Goal: Task Accomplishment & Management: Manage account settings

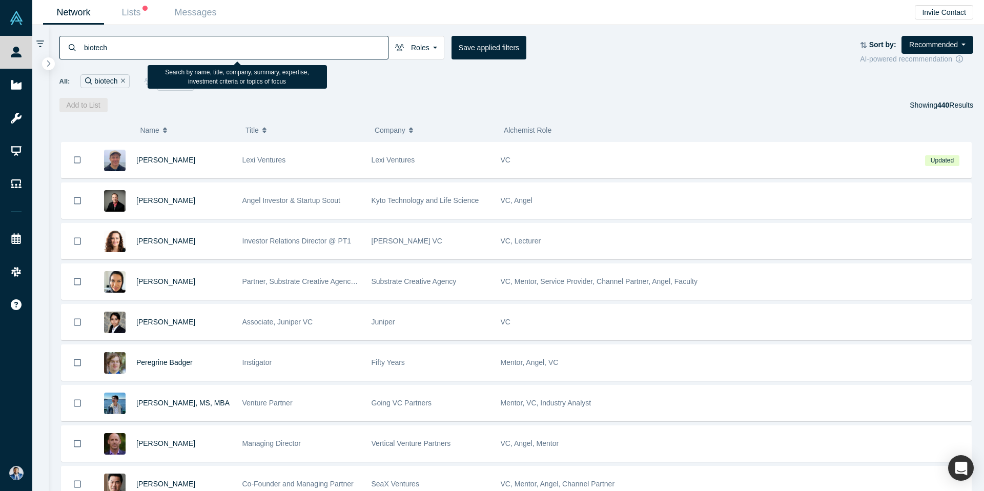
click at [275, 45] on input "biotech" at bounding box center [235, 47] width 305 height 24
click at [42, 40] on icon at bounding box center [40, 43] width 8 height 7
click at [42, 46] on icon at bounding box center [40, 43] width 8 height 9
click at [122, 53] on input "biotech" at bounding box center [235, 47] width 305 height 24
drag, startPoint x: 137, startPoint y: 52, endPoint x: 40, endPoint y: 52, distance: 97.4
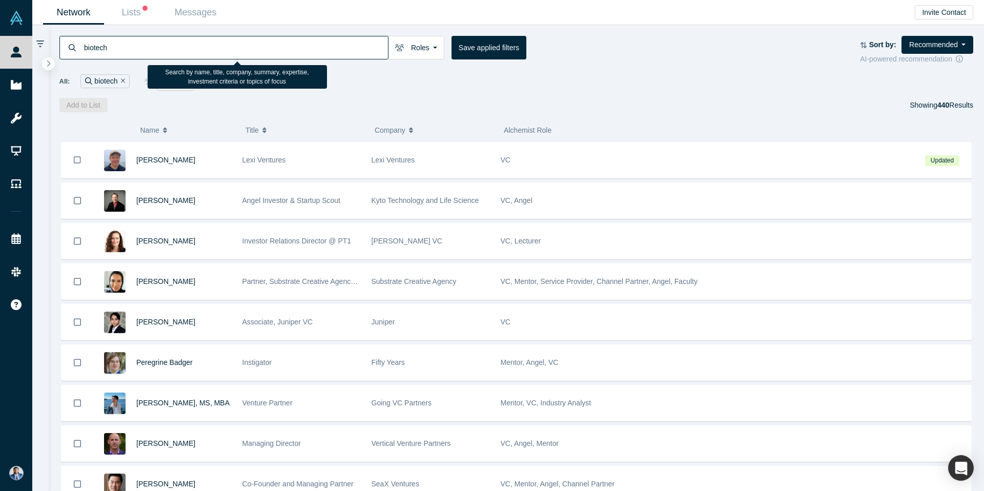
click at [39, 52] on div "biotech Roles VCs Founders Faculty Mentors Alumni Mentor Angels Corporate Innov…" at bounding box center [508, 258] width 952 height 466
drag, startPoint x: 110, startPoint y: 47, endPoint x: 56, endPoint y: 45, distance: 54.3
click at [55, 45] on div "biotech Roles VCs Founders Faculty Mentors Alumni Mentor Angels Corporate Innov…" at bounding box center [517, 68] width 936 height 87
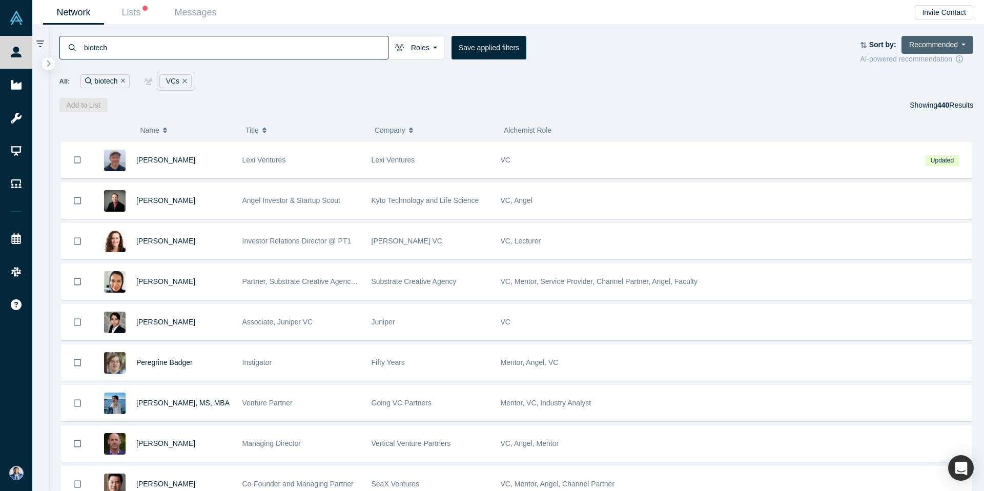
click at [948, 47] on button "Recommended" at bounding box center [937, 45] width 72 height 18
click at [914, 112] on link "Most Recent Updates" at bounding box center [926, 111] width 93 height 22
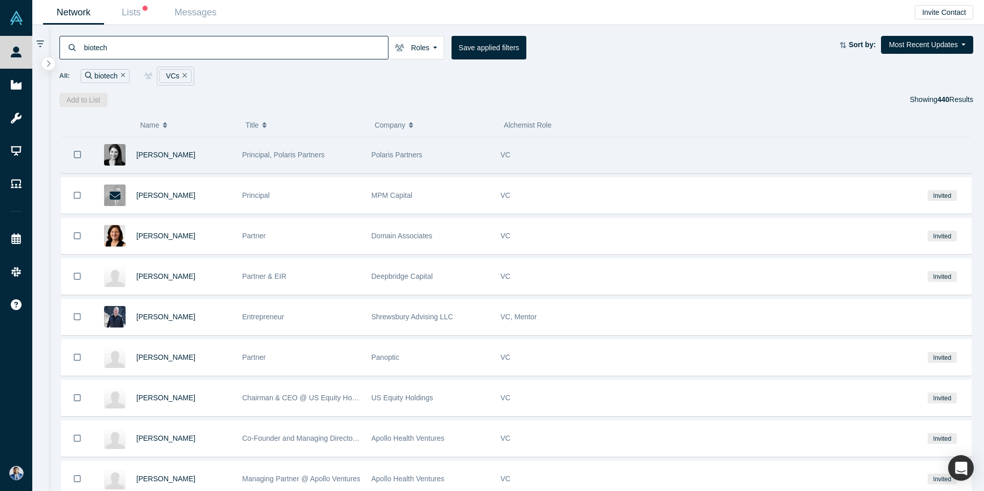
click at [208, 156] on div "[PERSON_NAME]" at bounding box center [183, 154] width 95 height 35
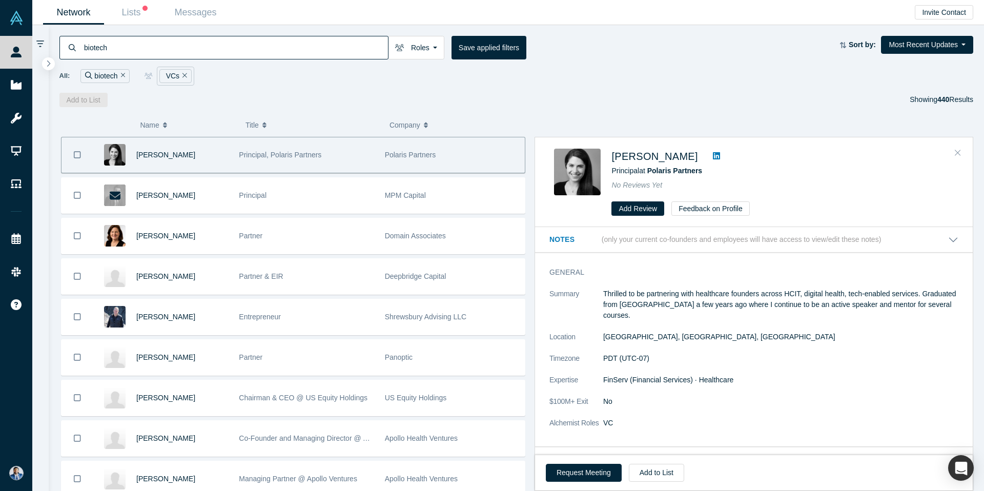
click at [961, 152] on button "Close" at bounding box center [957, 153] width 15 height 16
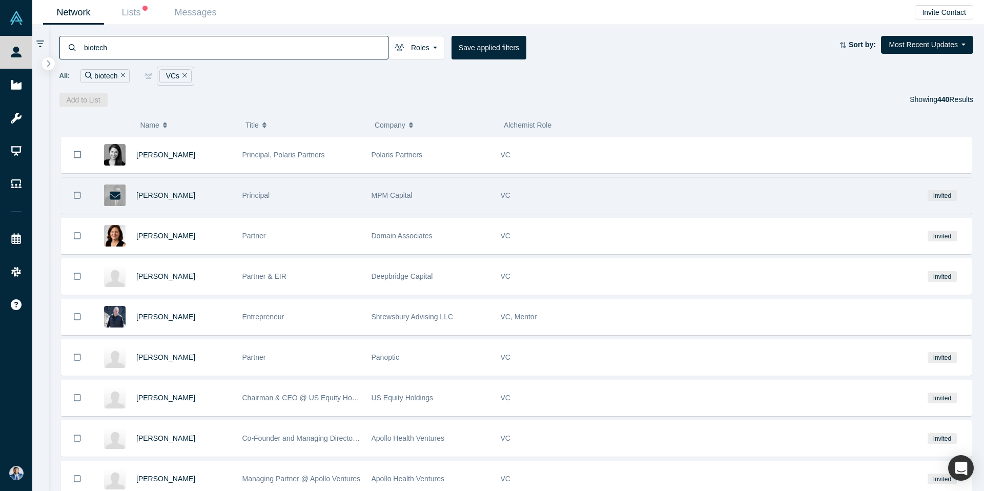
click at [436, 194] on div "MPM Capital" at bounding box center [431, 195] width 118 height 35
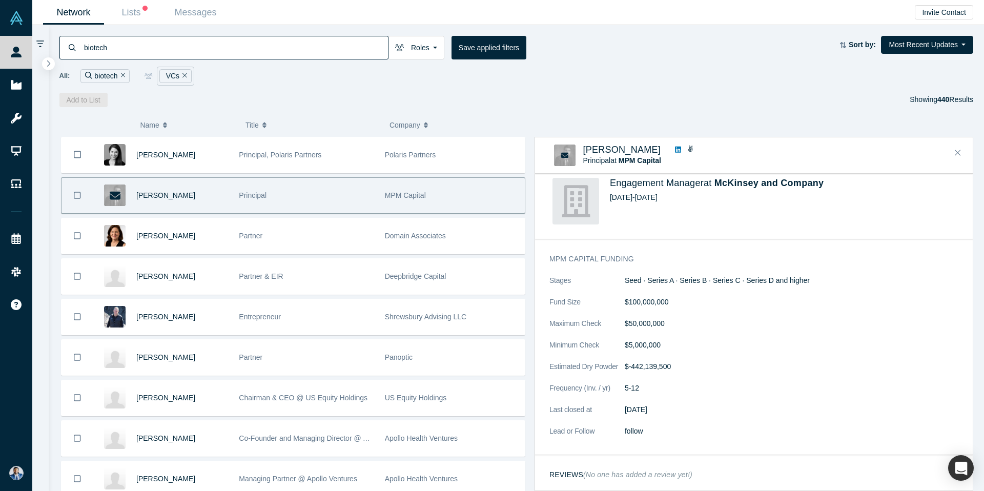
scroll to position [592, 0]
click at [960, 154] on icon "Close" at bounding box center [958, 152] width 6 height 9
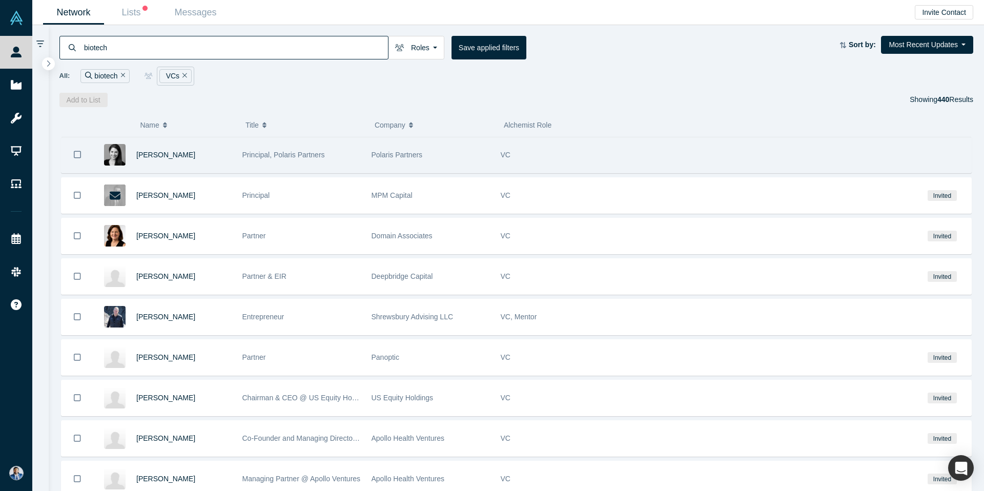
click at [609, 163] on div "VC" at bounding box center [705, 154] width 408 height 35
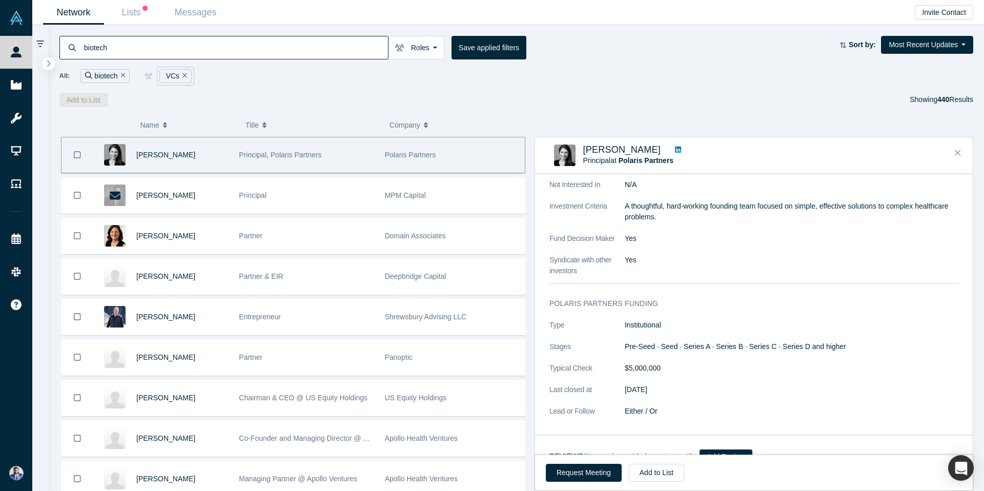
scroll to position [396, 0]
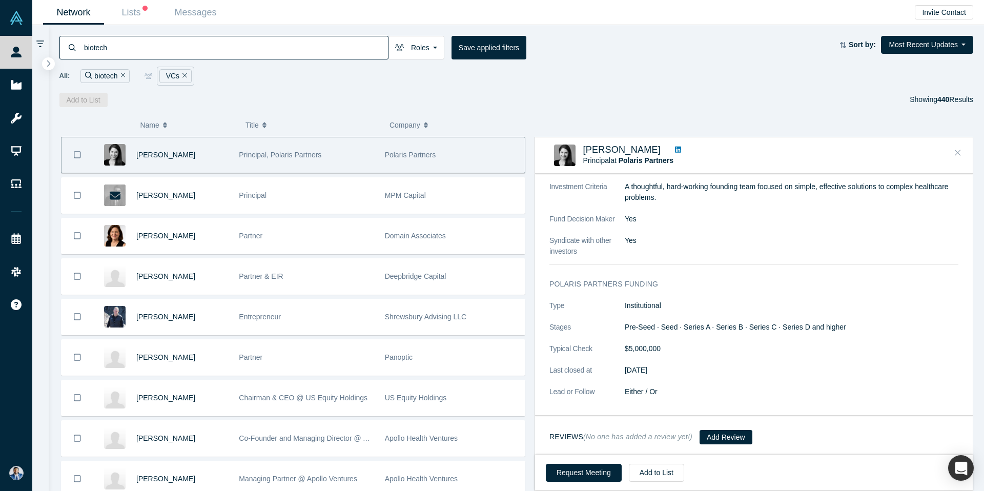
click at [960, 155] on icon "Close" at bounding box center [958, 152] width 6 height 9
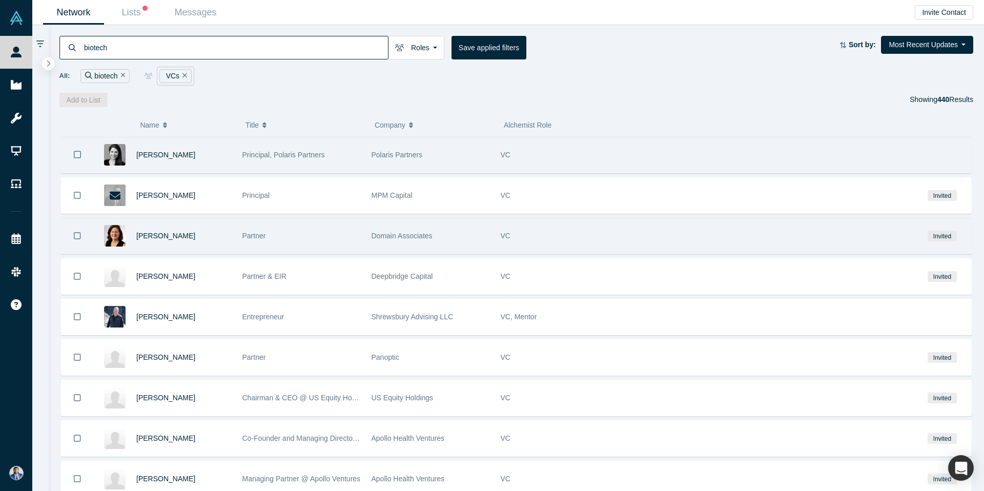
click at [611, 246] on div "VC" at bounding box center [705, 235] width 408 height 35
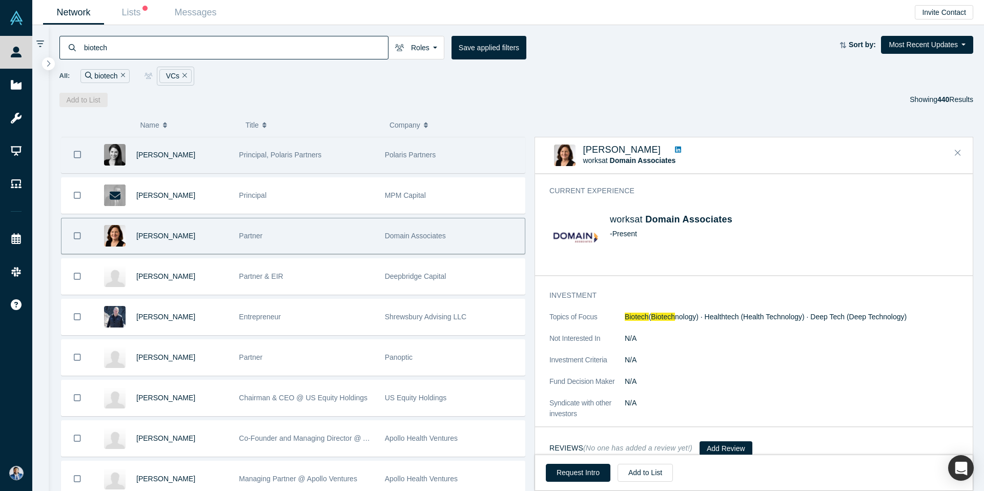
scroll to position [105, 0]
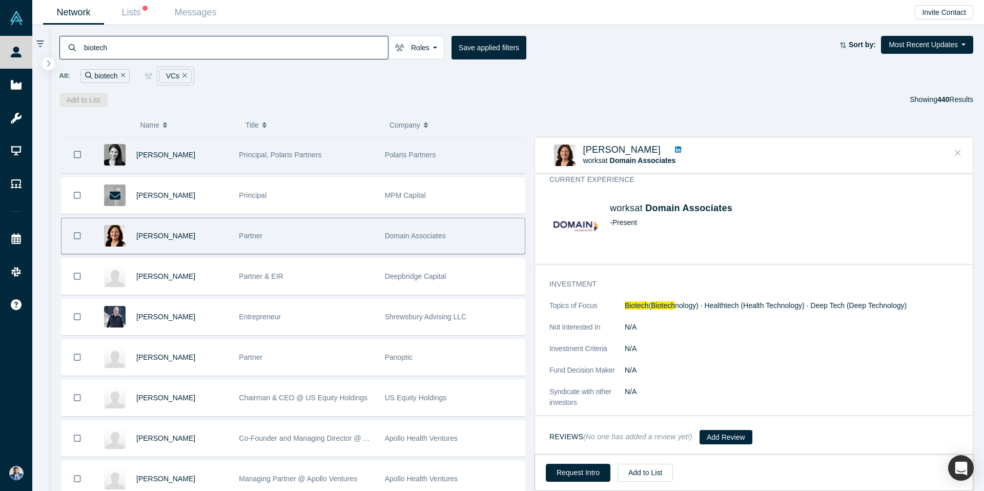
click at [957, 155] on icon "Close" at bounding box center [958, 152] width 6 height 9
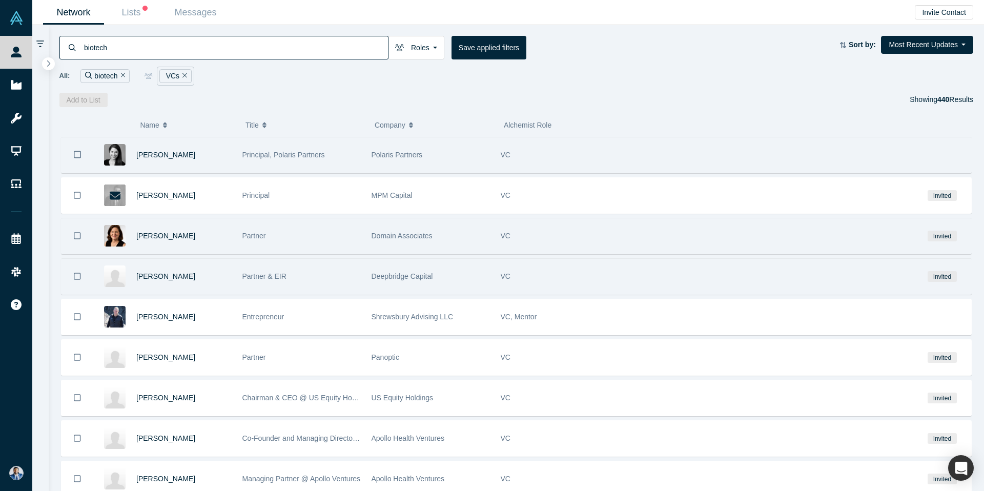
click at [586, 279] on div "VC" at bounding box center [705, 276] width 408 height 35
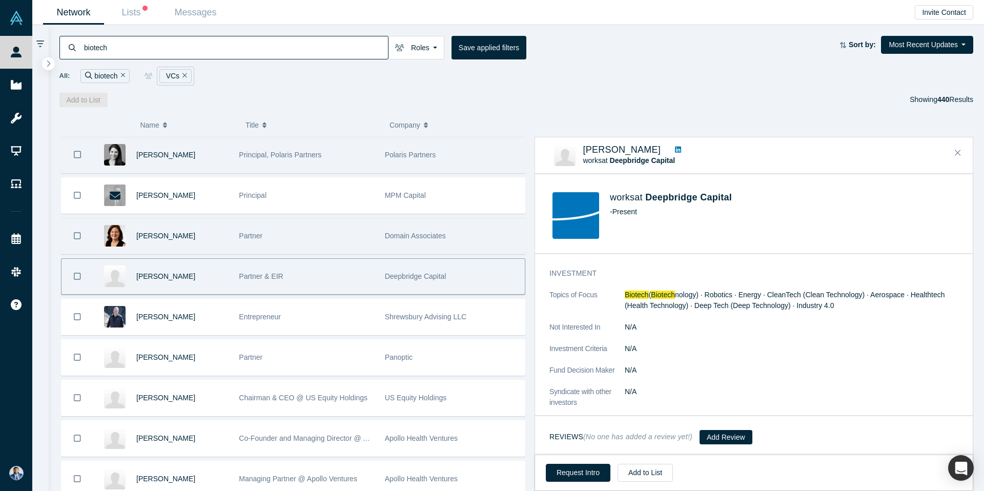
scroll to position [116, 0]
click at [960, 152] on icon "Close" at bounding box center [958, 152] width 6 height 9
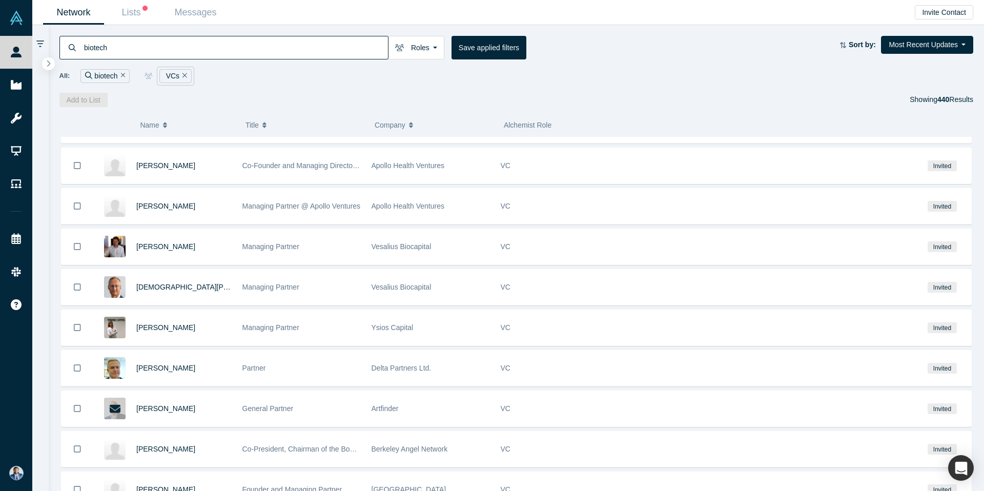
scroll to position [0, 0]
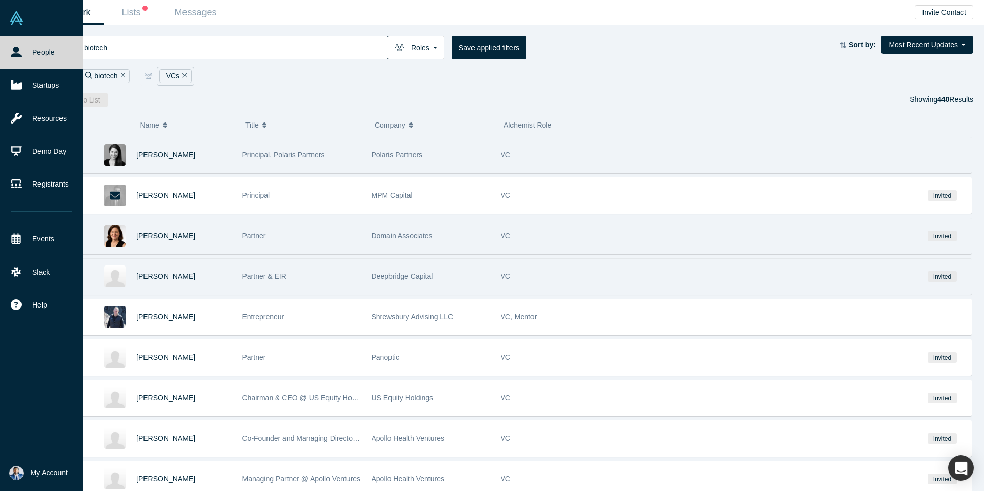
click at [5, 17] on link at bounding box center [41, 18] width 83 height 36
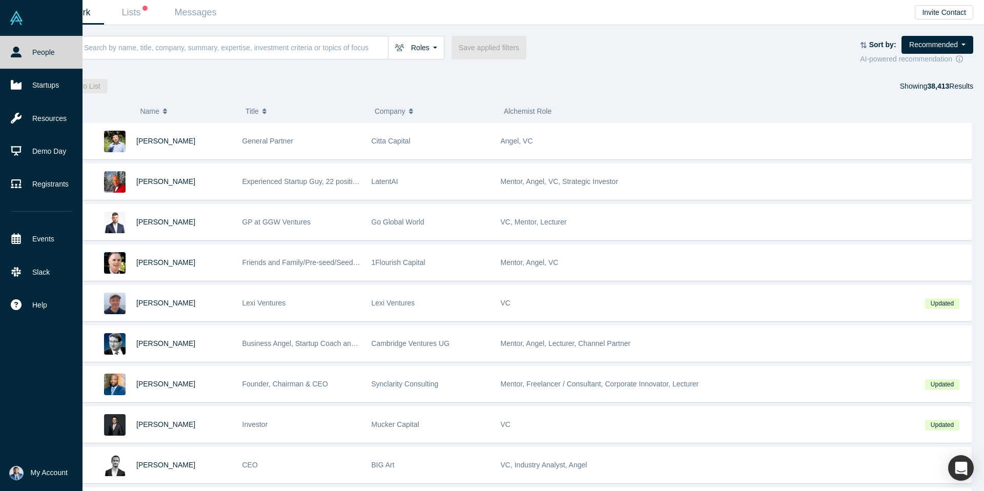
click at [23, 474] on img at bounding box center [16, 473] width 14 height 14
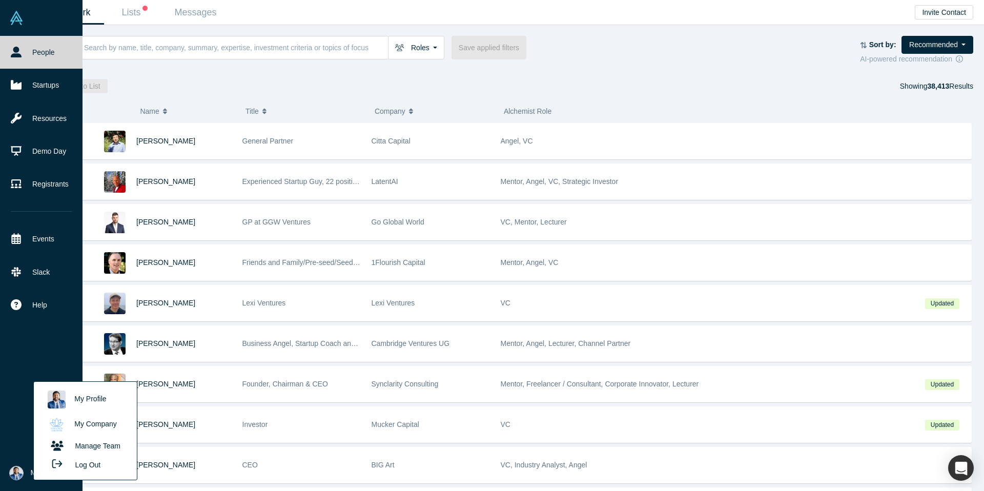
click at [98, 427] on link "My Company" at bounding box center [85, 424] width 85 height 25
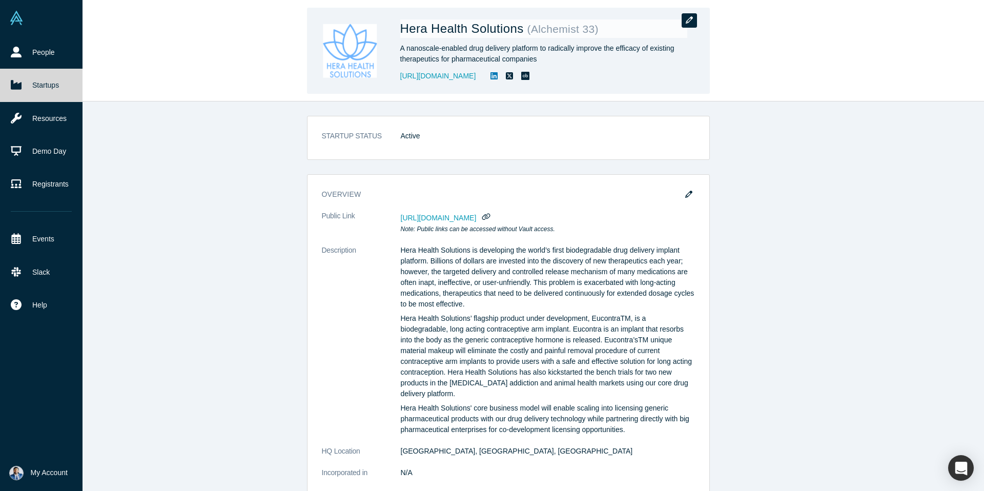
click at [692, 23] on icon "button" at bounding box center [689, 19] width 7 height 7
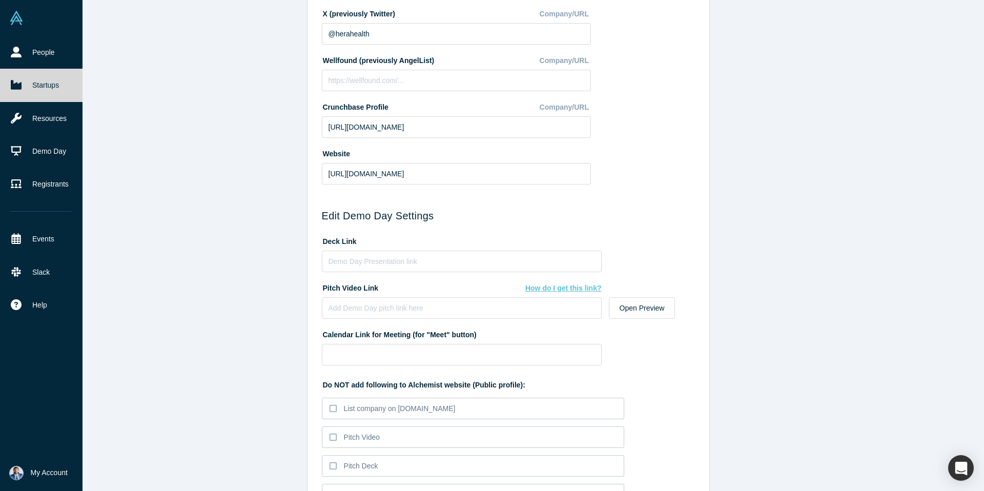
scroll to position [389, 0]
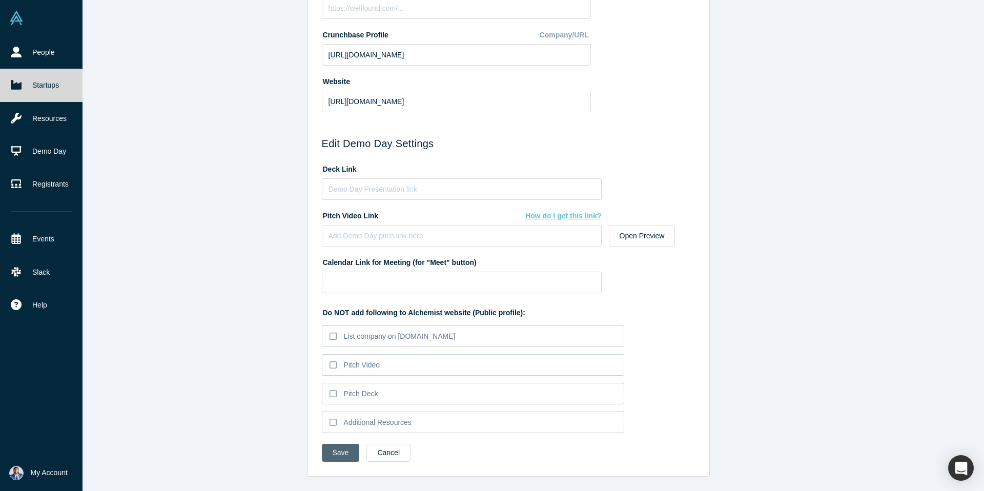
click at [339, 450] on button "Save" at bounding box center [341, 453] width 38 height 18
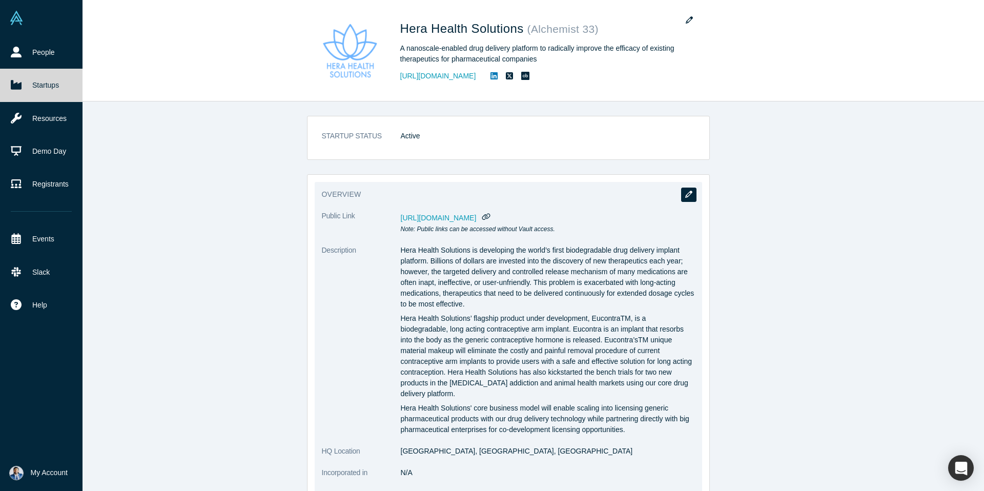
click at [694, 197] on button "button" at bounding box center [688, 195] width 15 height 14
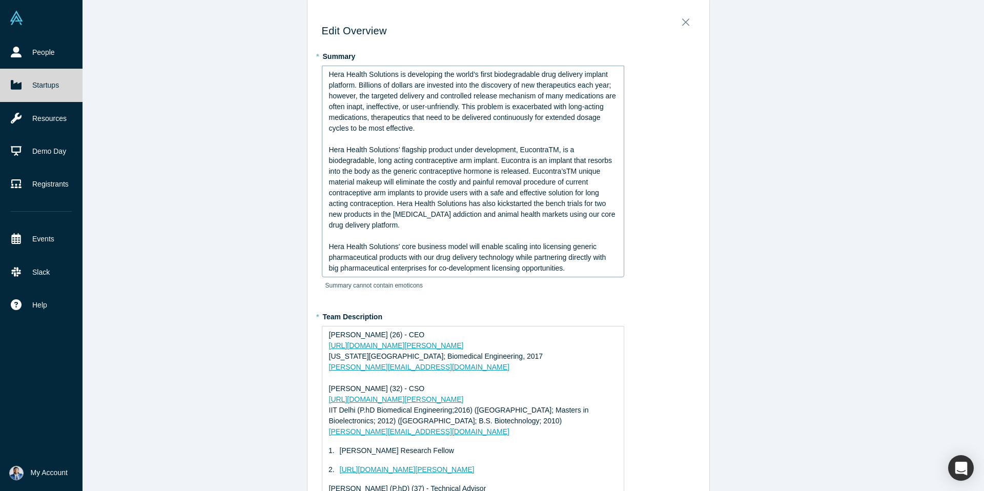
scroll to position [10, 0]
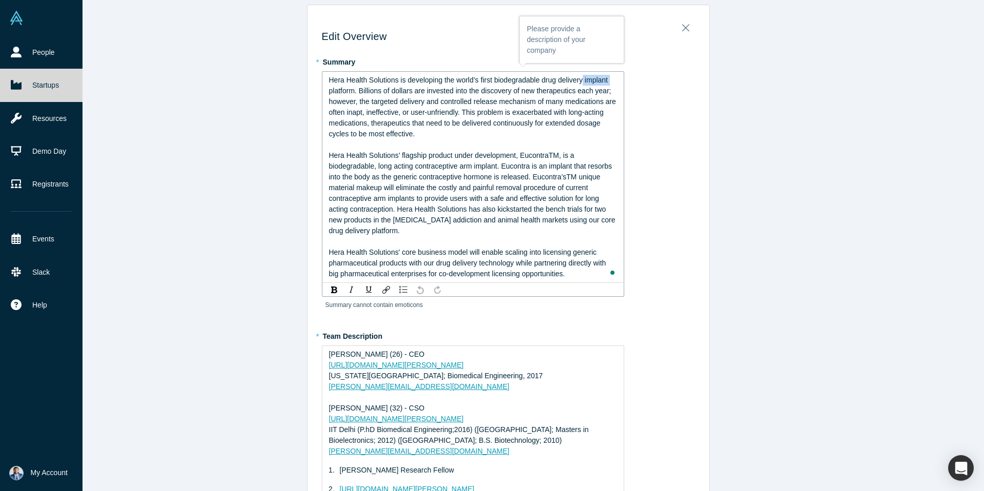
drag, startPoint x: 586, startPoint y: 81, endPoint x: 636, endPoint y: 84, distance: 50.3
click at [636, 84] on div "* Summary Hera Health Solutions is developing the world’s first biodegradable d…" at bounding box center [508, 186] width 373 height 267
drag, startPoint x: 495, startPoint y: 80, endPoint x: 541, endPoint y: 80, distance: 45.6
click at [541, 80] on span "Hera Health Solutions is developing the world’s first biodegradable drug delive…" at bounding box center [472, 107] width 286 height 62
click at [496, 182] on div "Hera Health Solutions’ flagship product under development, EucontraTM, is a bio…" at bounding box center [473, 193] width 289 height 86
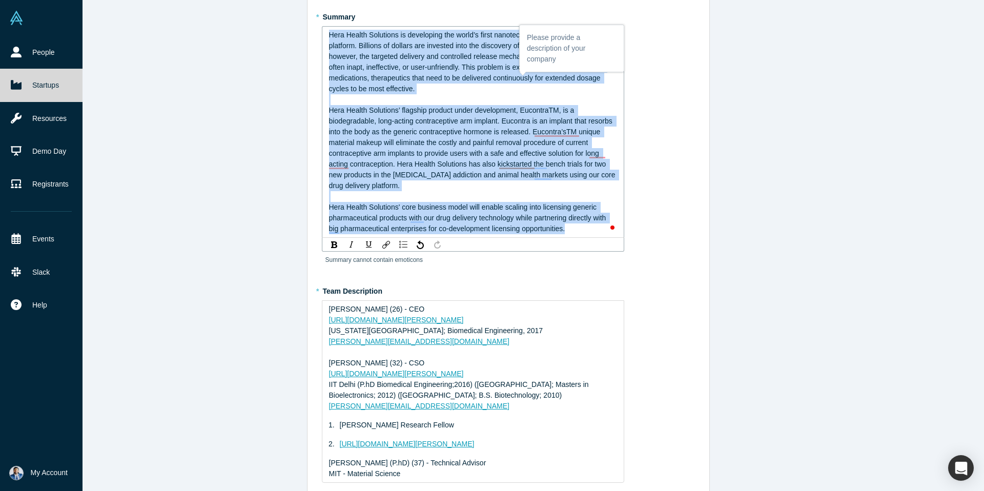
scroll to position [0, 0]
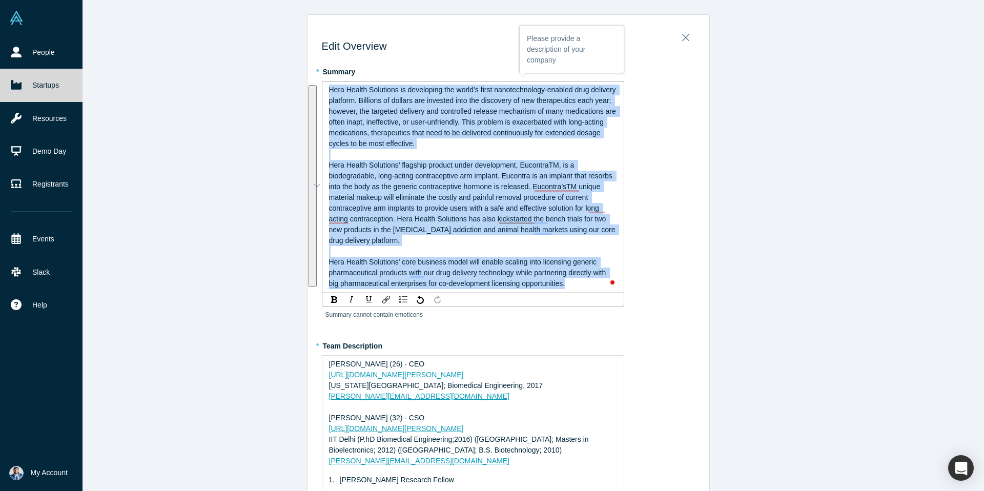
drag, startPoint x: 577, startPoint y: 229, endPoint x: 209, endPoint y: -24, distance: 446.0
click at [209, 0] on html "People Startups Resources Demo Day Registrants Events Slack Help Contact Us GDP…" at bounding box center [492, 245] width 984 height 491
copy div "Lore Ipsumd Sitametco ad elitseddoe tem incid’u labor etdoloremagnaa-enimadm ve…"
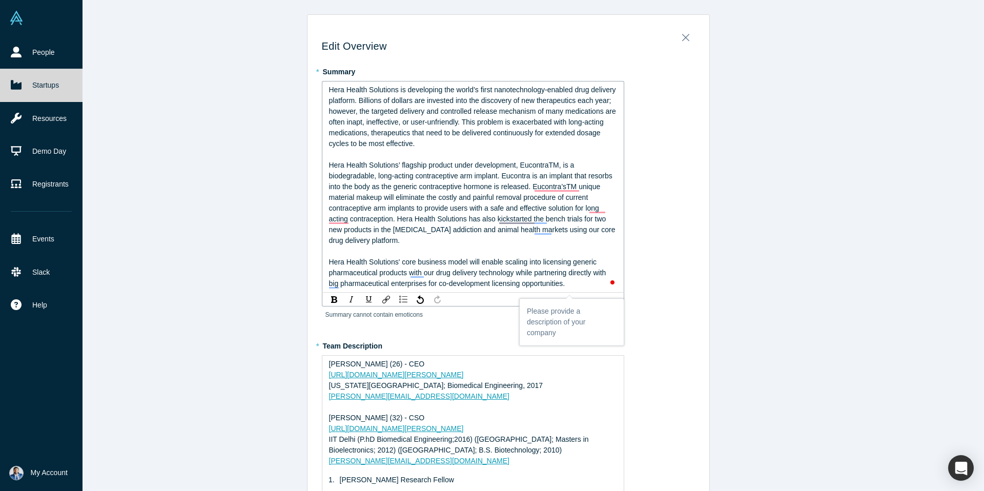
scroll to position [43, 0]
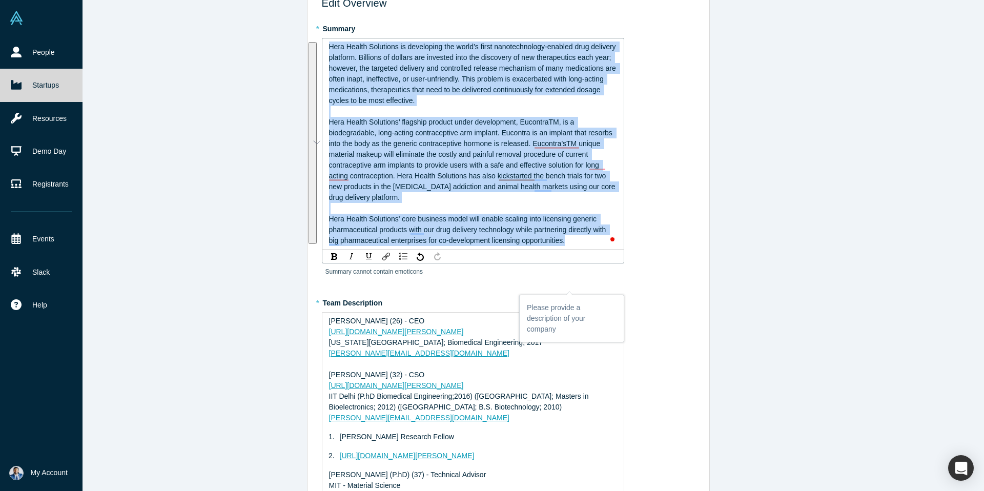
drag, startPoint x: 579, startPoint y: 243, endPoint x: 298, endPoint y: 33, distance: 350.0
click at [298, 33] on div "Edit Overview * Summary Hera Health Solutions is developing the world’s first n…" at bounding box center [508, 245] width 952 height 491
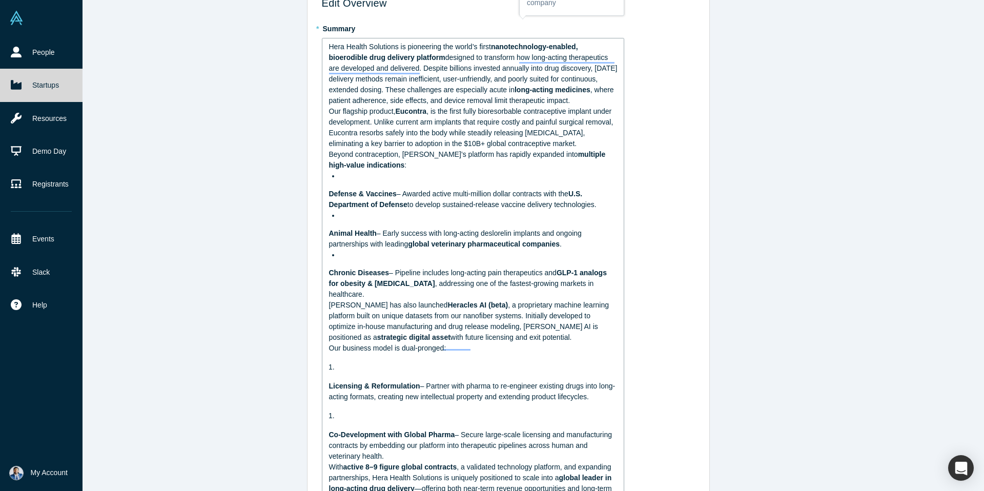
scroll to position [68, 0]
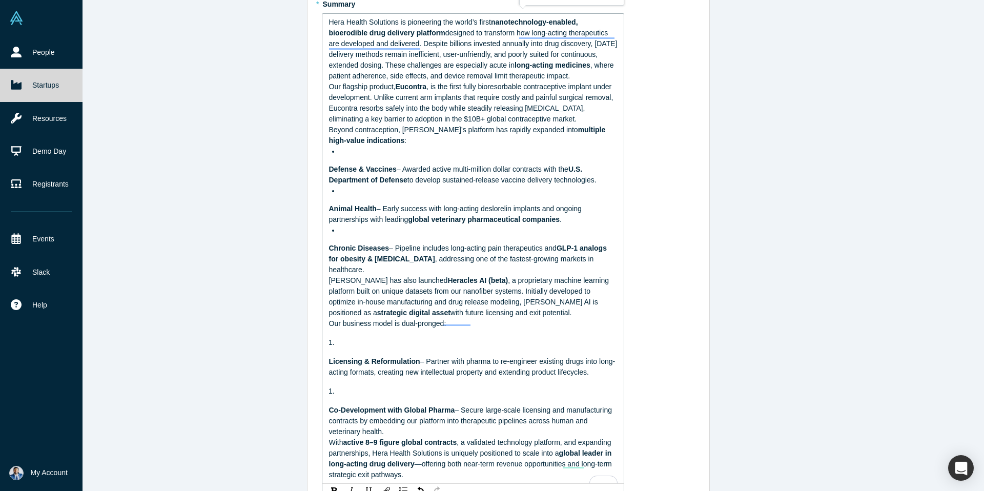
click at [356, 254] on div "Hera Health Solutions is pioneering the world’s first nanotechnology-enabled, b…" at bounding box center [473, 248] width 289 height 463
click at [348, 196] on div "To enrich screen reader interactions, please activate Accessibility in Grammarl…" at bounding box center [479, 191] width 278 height 11
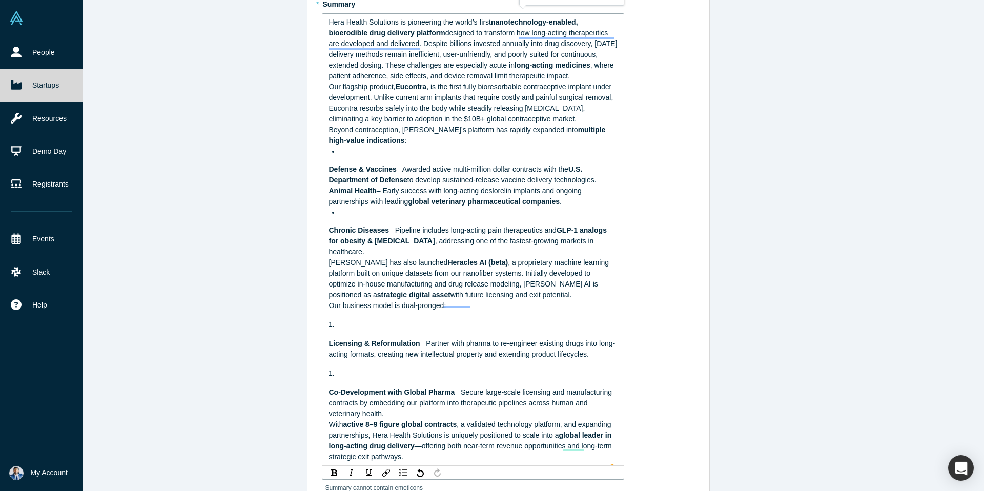
click at [364, 218] on div "To enrich screen reader interactions, please activate Accessibility in Grammarl…" at bounding box center [479, 212] width 278 height 11
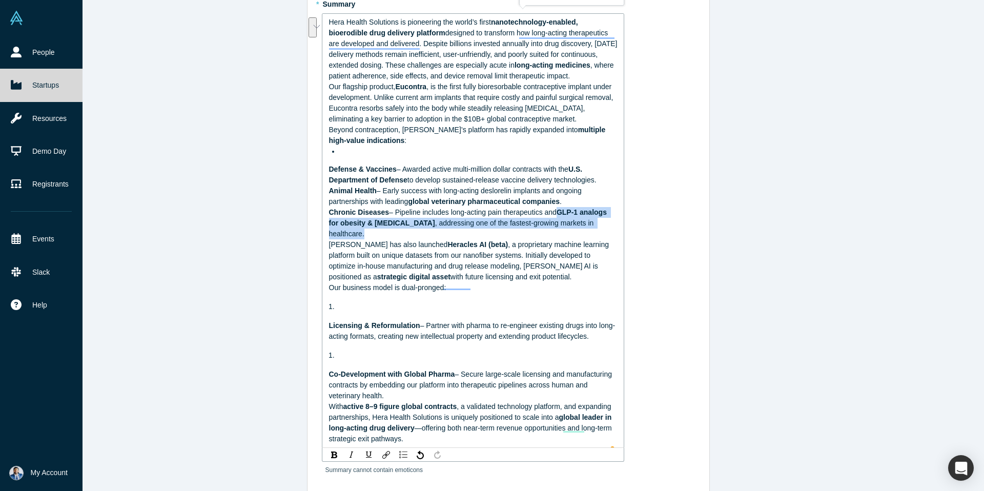
drag, startPoint x: 563, startPoint y: 229, endPoint x: 621, endPoint y: 238, distance: 59.2
click at [621, 238] on div "Hera Health Solutions is pioneering the world’s first nanotechnology-enabled, b…" at bounding box center [473, 230] width 302 height 435
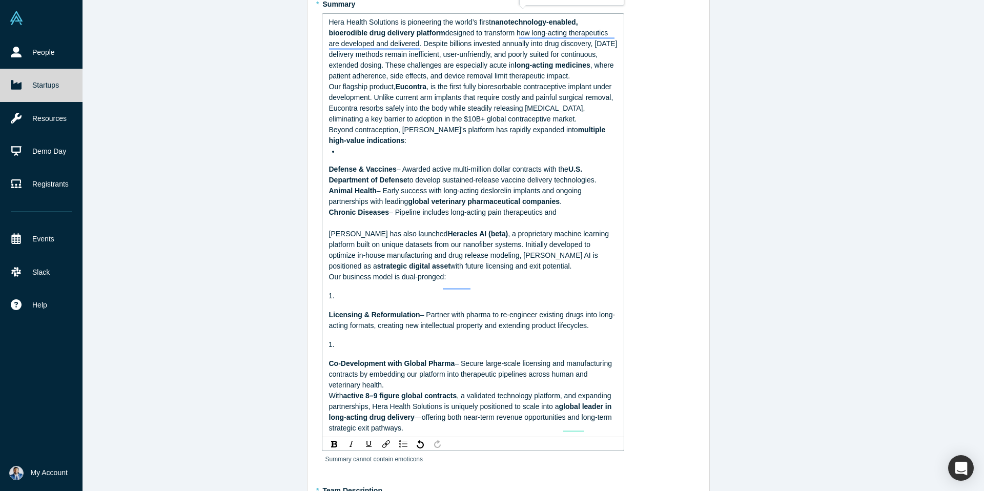
click at [340, 261] on span ", a proprietary machine learning platform built on unique datasets from our nan…" at bounding box center [470, 250] width 282 height 40
click at [376, 263] on span ", a proprietary machine learning platform built on our unique datasets from our…" at bounding box center [470, 250] width 282 height 40
click at [329, 319] on span "Licensing & Reformulation" at bounding box center [374, 315] width 91 height 8
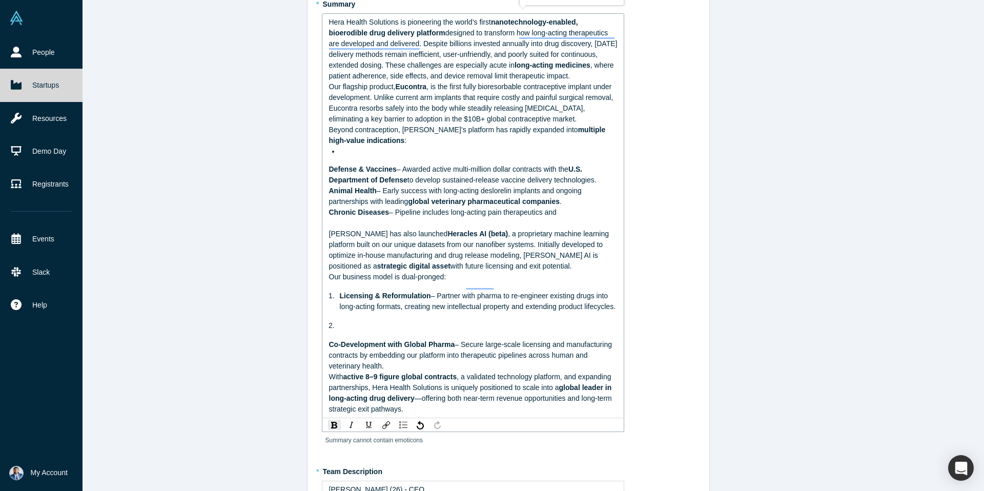
click at [330, 348] on span "Co-Development with Global Pharma" at bounding box center [392, 344] width 126 height 8
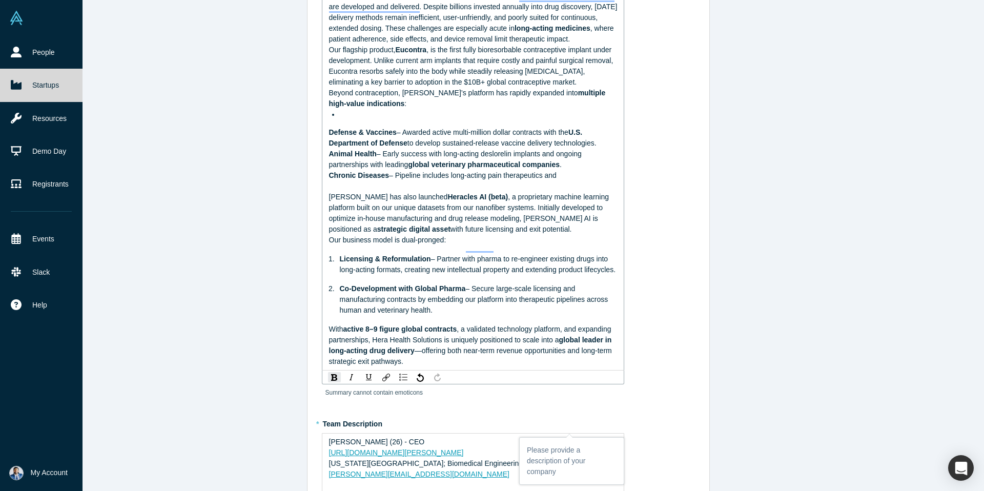
scroll to position [115, 0]
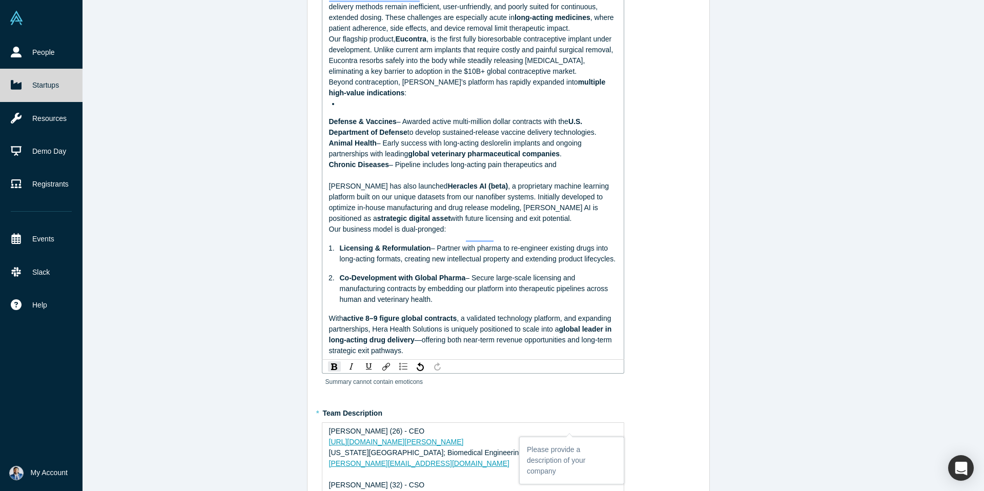
click at [431, 356] on div "With active 8–9 figure global contracts , a validated technology platform, and …" at bounding box center [473, 334] width 289 height 43
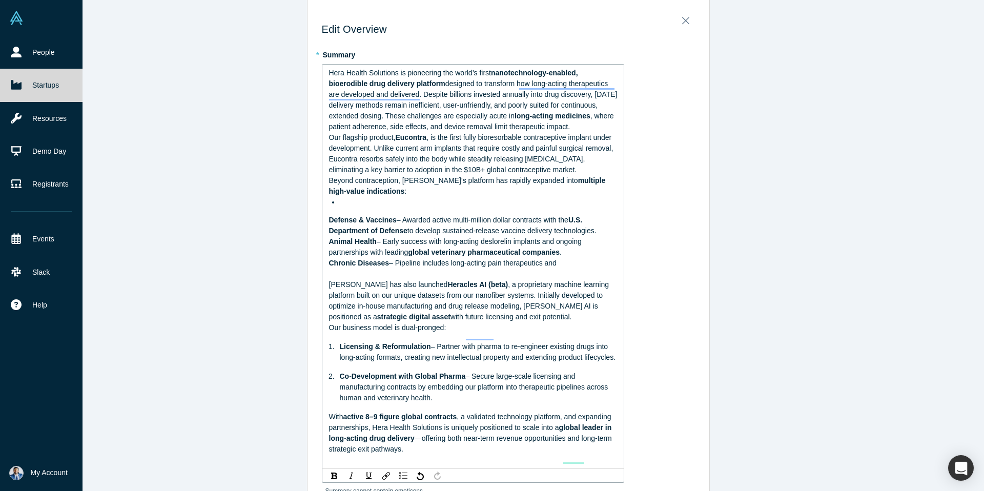
scroll to position [0, 0]
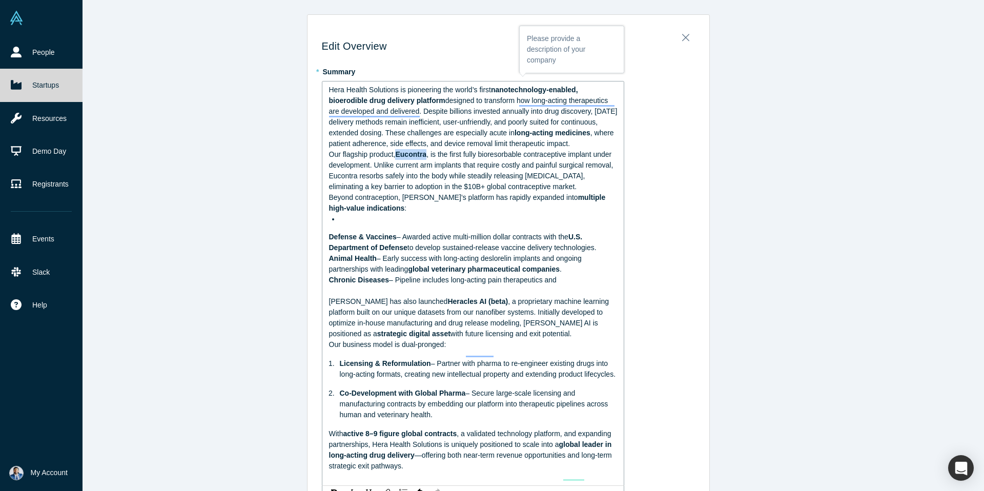
drag, startPoint x: 400, startPoint y: 167, endPoint x: 427, endPoint y: 167, distance: 27.7
click at [426, 158] on span "Eucontra" at bounding box center [410, 154] width 31 height 8
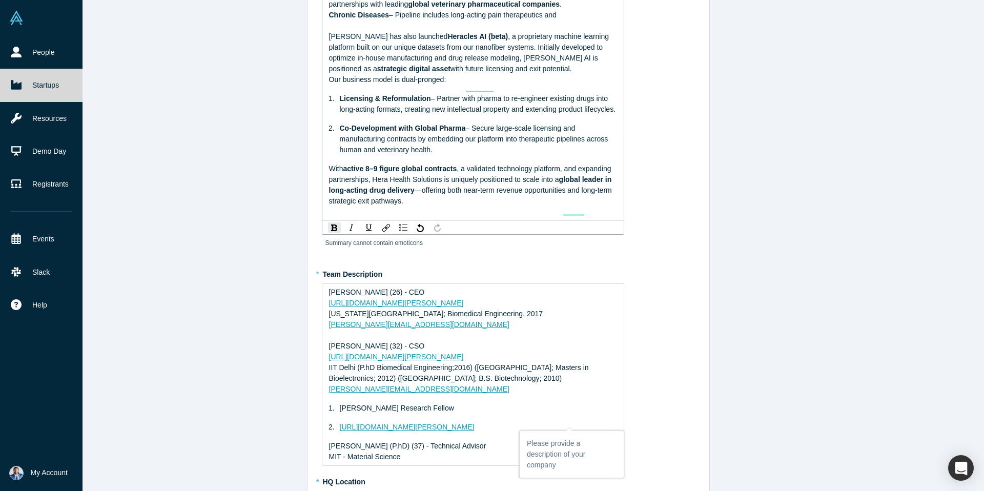
scroll to position [329, 0]
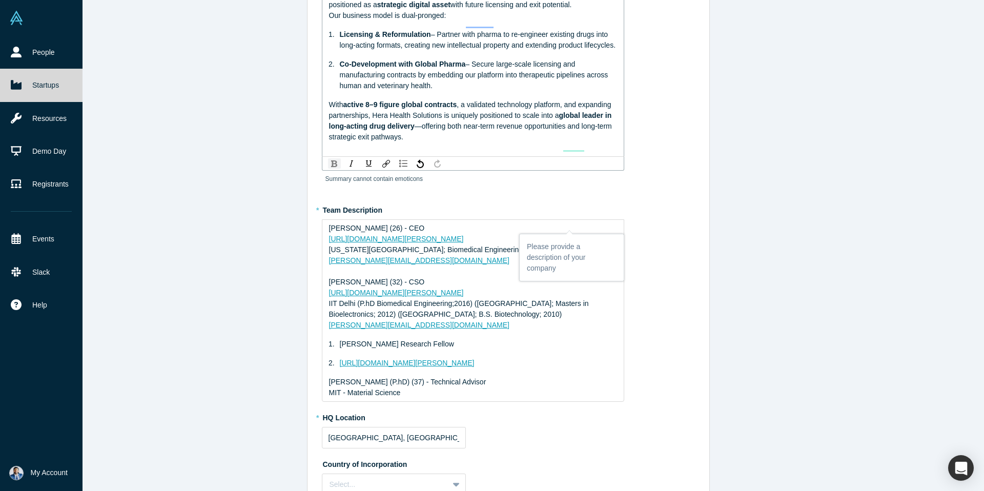
click at [332, 169] on div "rdw-inline-control" at bounding box center [334, 163] width 13 height 10
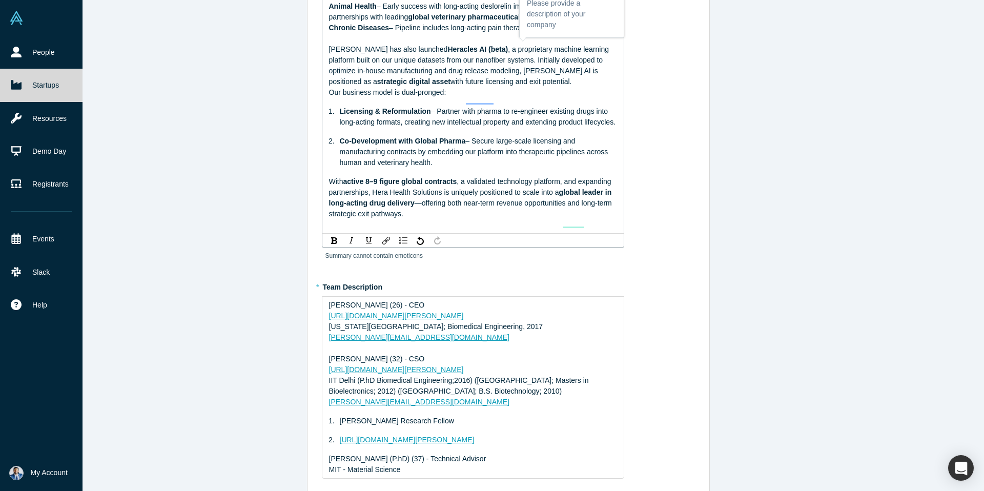
scroll to position [35, 0]
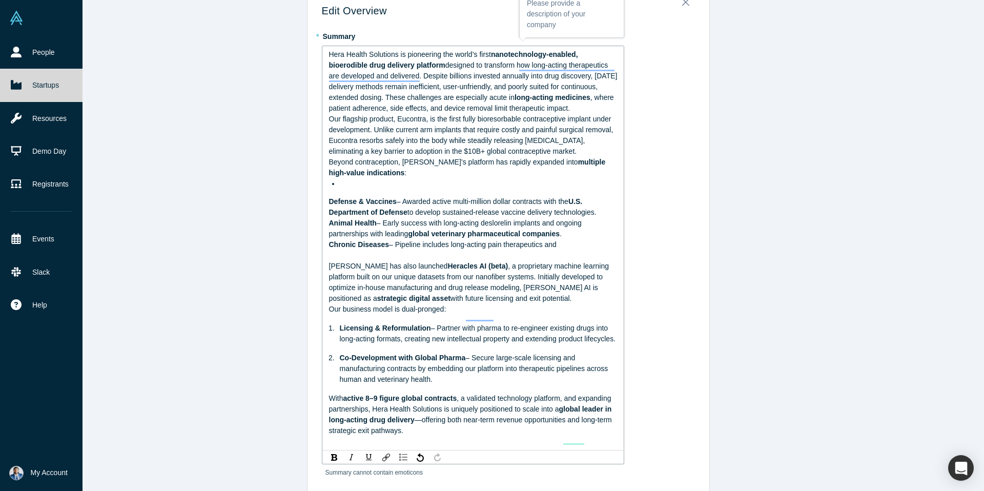
click at [448, 133] on span "Our flagship product, Eucontra, is the first fully bioresorbable contraceptive …" at bounding box center [472, 135] width 286 height 40
click at [369, 141] on span "Our flagship product, Eucontra, is the first fully bioresorbable contraceptive …" at bounding box center [472, 135] width 286 height 40
click at [615, 133] on span "Our flagship product, Eucontra, is the first fully bioresorbable contraceptive …" at bounding box center [472, 135] width 286 height 40
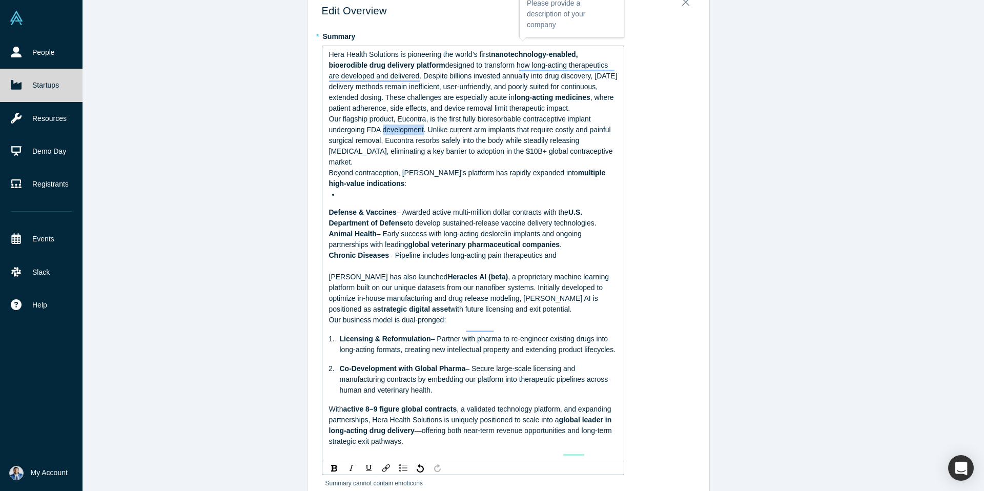
drag, startPoint x: 424, startPoint y: 143, endPoint x: 384, endPoint y: 142, distance: 40.5
click at [384, 142] on span "Our flagship product, Eucontra, is the first fully bioresorbable contraceptive …" at bounding box center [472, 140] width 286 height 51
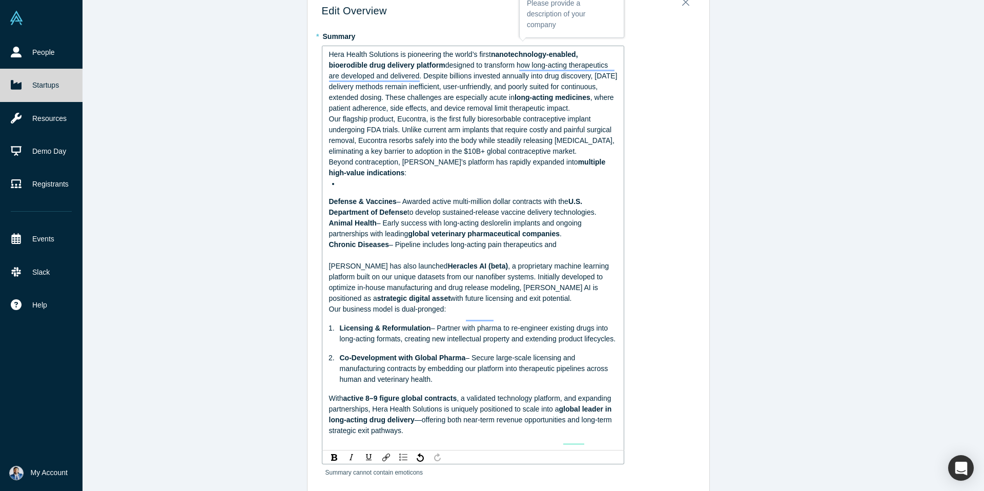
click at [430, 157] on div "Our flagship product, Eucontra, is the first fully bioresorbable contraceptive …" at bounding box center [473, 135] width 289 height 43
click at [594, 157] on div "Our flagship product, Eucontra, is the first fully bioresorbable contraceptive …" at bounding box center [473, 135] width 289 height 43
click at [329, 205] on span "Defense & Vaccines" at bounding box center [363, 201] width 68 height 8
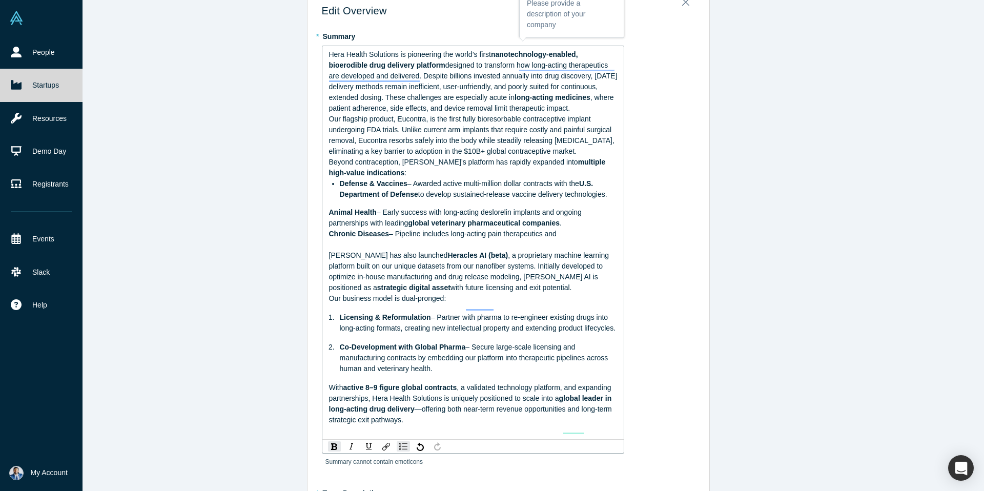
click at [329, 216] on span "Animal Health" at bounding box center [353, 212] width 48 height 8
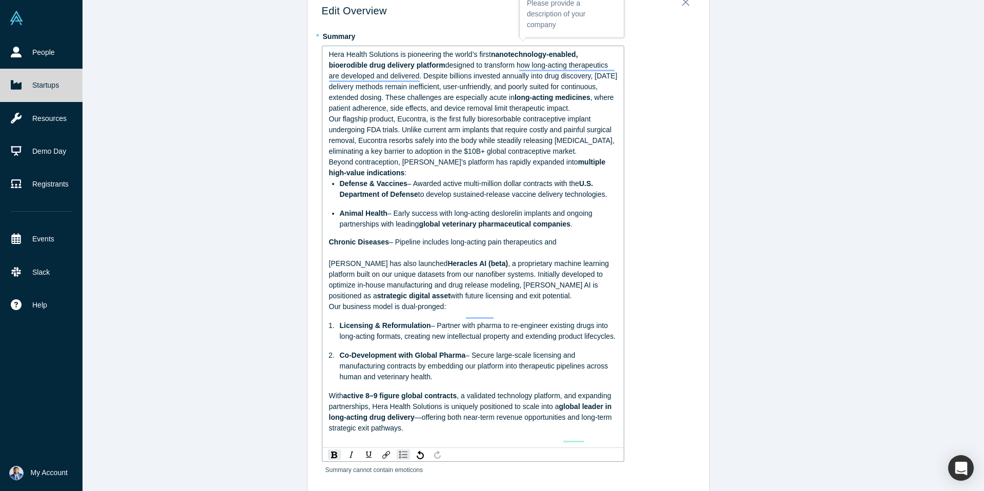
click at [327, 257] on div "Hera Health Solutions is pioneering the world’s first nanotechnology-enabled, b…" at bounding box center [473, 247] width 302 height 402
click at [330, 246] on span "Chronic Diseases" at bounding box center [359, 242] width 60 height 8
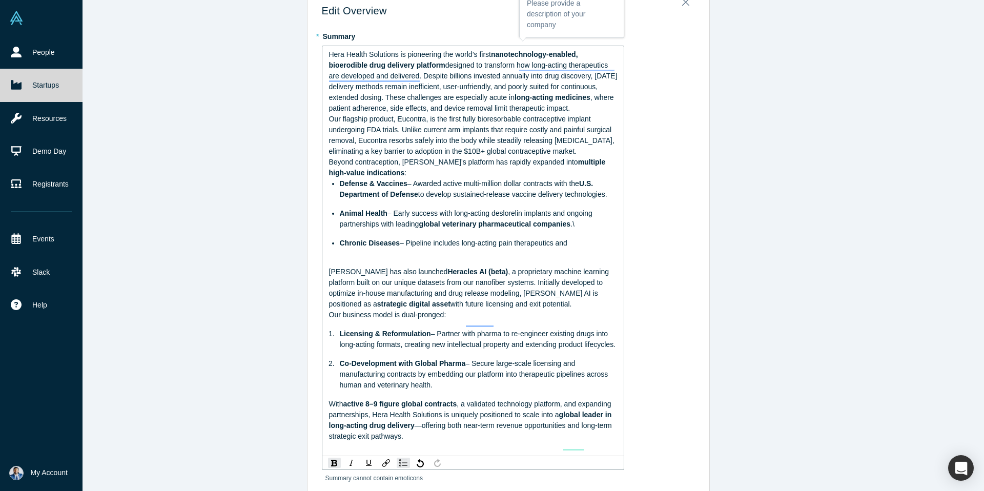
click at [579, 249] on div "Chronic Diseases – Pipeline includes long-acting pain therapeutics and" at bounding box center [479, 243] width 278 height 11
drag, startPoint x: 578, startPoint y: 260, endPoint x: 559, endPoint y: 259, distance: 18.5
click at [559, 249] on div "Chronic Diseases – Pipeline includes long-acting pain therapeutics and" at bounding box center [479, 243] width 278 height 11
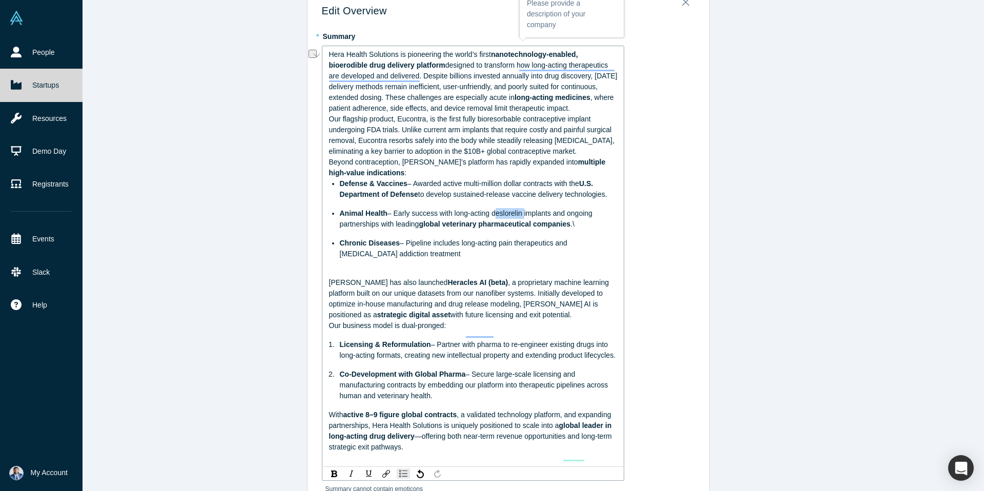
drag, startPoint x: 496, startPoint y: 229, endPoint x: 526, endPoint y: 229, distance: 30.2
click at [526, 228] on span "– Early success with long-acting deslorelin implants and ongoing partnerships w…" at bounding box center [467, 218] width 255 height 19
click at [549, 230] on div "Animal Health – Early success with long-acting implants and ongoing partnership…" at bounding box center [479, 219] width 278 height 22
drag, startPoint x: 566, startPoint y: 230, endPoint x: 614, endPoint y: 230, distance: 47.7
click at [614, 230] on div "Animal Health – Early success with long-acting implants and ongoing partnership…" at bounding box center [479, 219] width 278 height 22
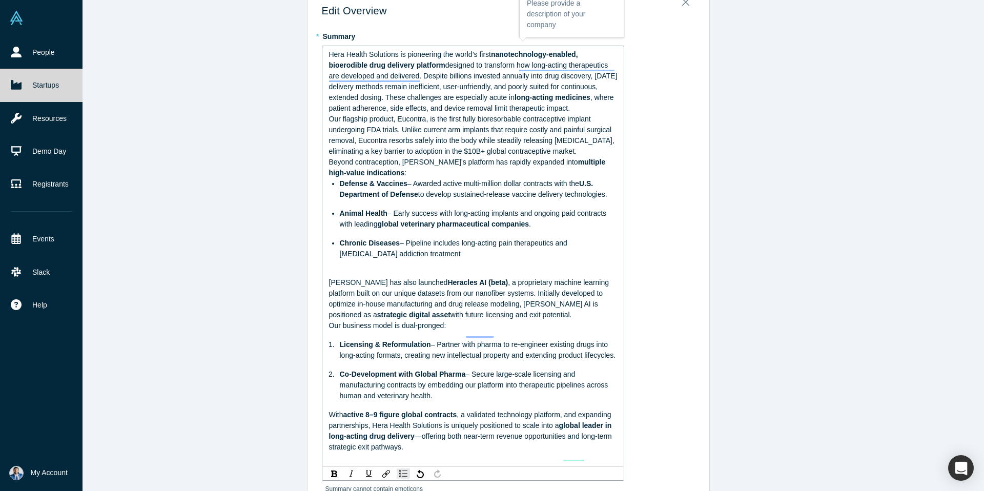
click at [565, 230] on div "Animal Health – Early success with long-acting implants and ongoing paid contra…" at bounding box center [479, 219] width 278 height 22
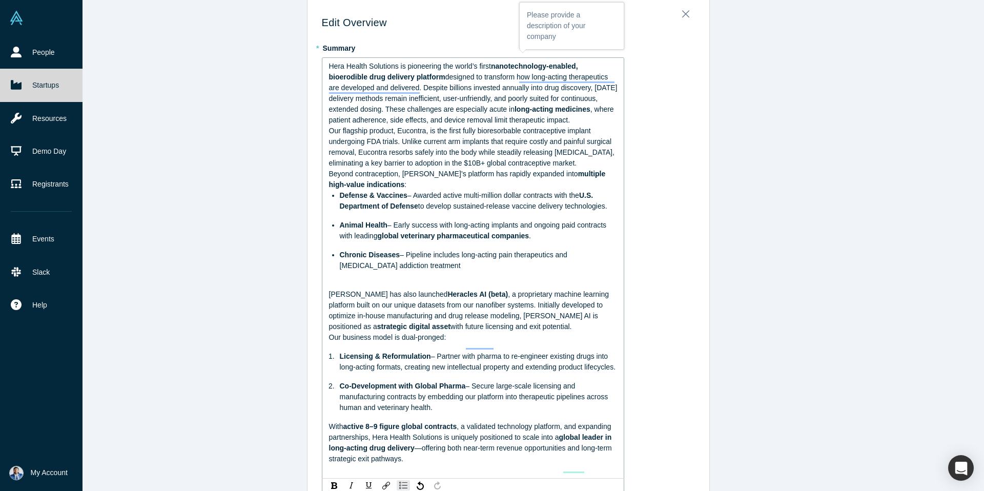
click at [541, 240] on span "– Early success with long-acting implants and ongoing paid contracts with leadi…" at bounding box center [474, 230] width 269 height 19
drag, startPoint x: 537, startPoint y: 242, endPoint x: 600, endPoint y: 241, distance: 63.5
click at [601, 240] on span "– Early success with long-acting implants and ongoing paid contracts with leadi…" at bounding box center [474, 230] width 269 height 19
click at [608, 240] on span "– Early success with long-acting implants and ongoing paid contracts with leadi…" at bounding box center [474, 230] width 269 height 19
drag, startPoint x: 537, startPoint y: 252, endPoint x: 521, endPoint y: 251, distance: 15.4
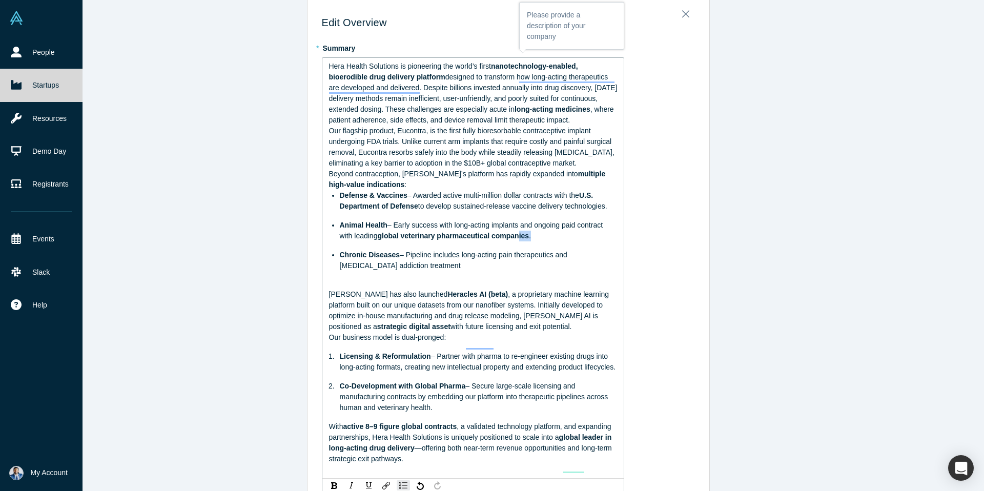
click at [521, 241] on div "Animal Health – Early success with long-acting implants and ongoing paid contra…" at bounding box center [479, 231] width 278 height 22
click at [548, 265] on div "Chronic Diseases – Pipeline includes long-acting pain therapeutics and [MEDICAL…" at bounding box center [479, 261] width 278 height 22
click at [527, 241] on div "Animal Health – Early success with long-acting implants and ongoing paid contra…" at bounding box center [479, 231] width 278 height 22
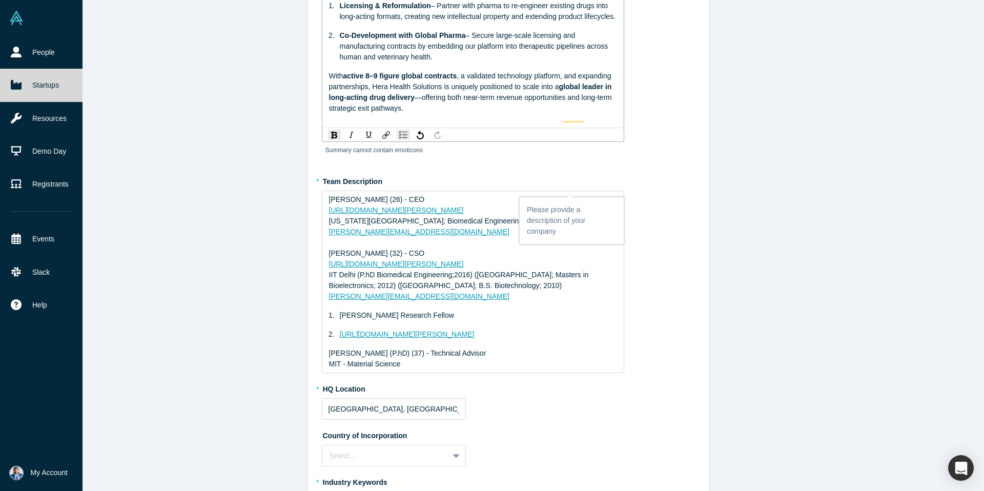
scroll to position [382, 0]
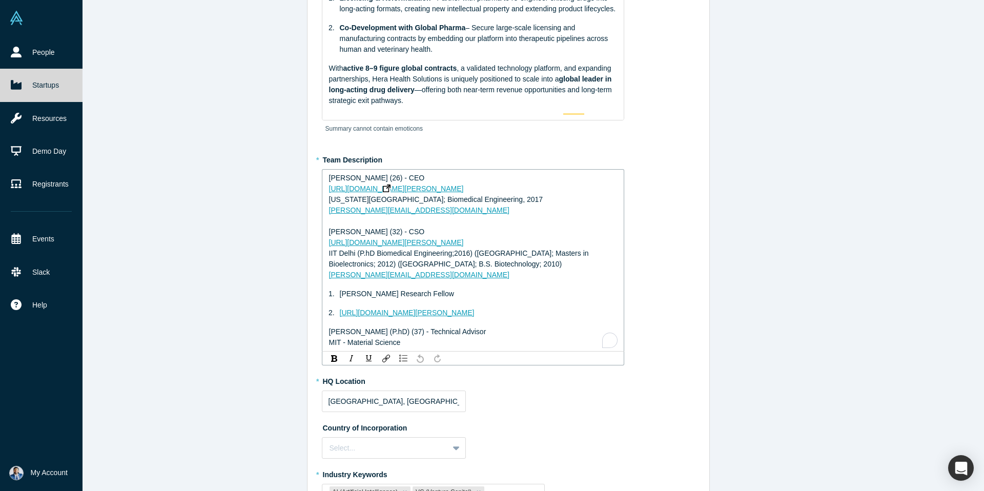
click at [389, 223] on div "[PERSON_NAME] (26) - CEO [URL][DOMAIN_NAME][PERSON_NAME] [US_STATE][GEOGRAPHIC_…" at bounding box center [473, 260] width 289 height 175
drag, startPoint x: 392, startPoint y: 210, endPoint x: 378, endPoint y: 210, distance: 13.8
click at [378, 182] on span "[PERSON_NAME] (26) - CEO" at bounding box center [377, 178] width 96 height 8
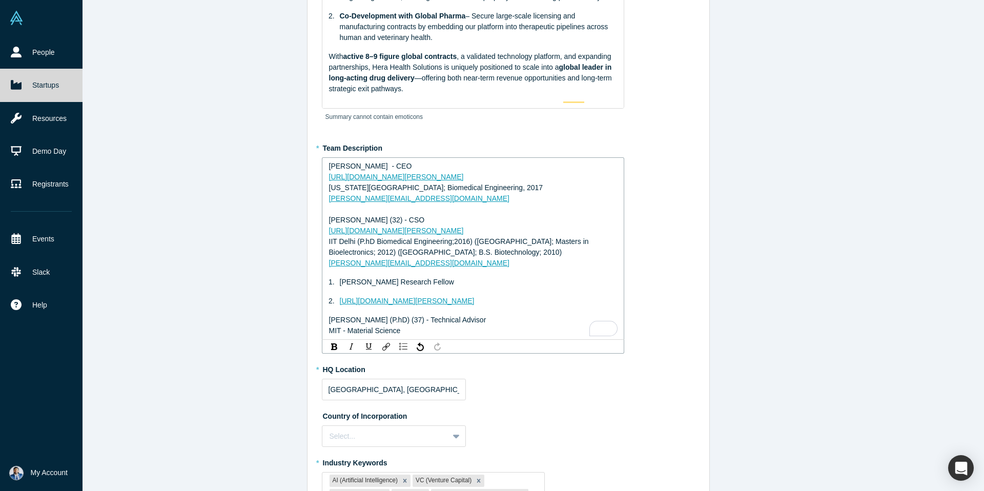
click at [512, 172] on div "[PERSON_NAME] - CEO" at bounding box center [473, 166] width 289 height 11
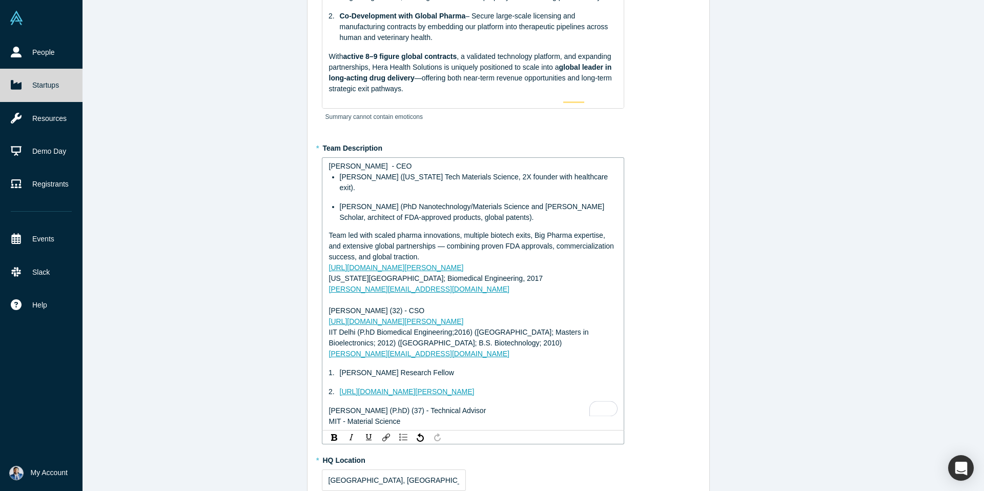
click at [338, 208] on ul "[PERSON_NAME] ([US_STATE] Tech Materials Science, 2X founder with healthcare ex…" at bounding box center [473, 197] width 289 height 51
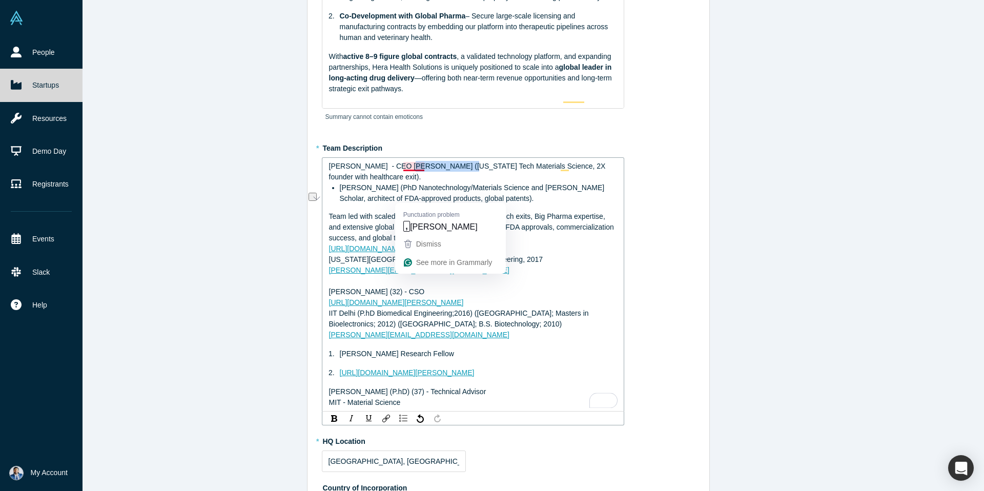
drag, startPoint x: 454, startPoint y: 198, endPoint x: 403, endPoint y: 196, distance: 50.8
click at [403, 181] on span "[PERSON_NAME] - CEO [PERSON_NAME] ([US_STATE] Tech Materials Science, 2X founde…" at bounding box center [468, 171] width 279 height 19
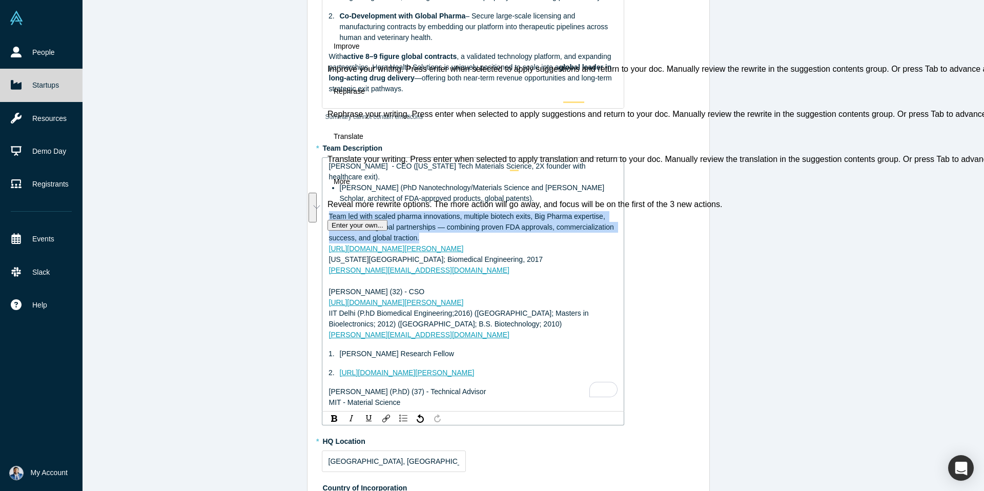
drag, startPoint x: 428, startPoint y: 258, endPoint x: 323, endPoint y: 234, distance: 107.7
click at [323, 234] on div "Edit Overview * Summary Hera Health Solutions is pioneering the world’s first n…" at bounding box center [508, 251] width 403 height 1261
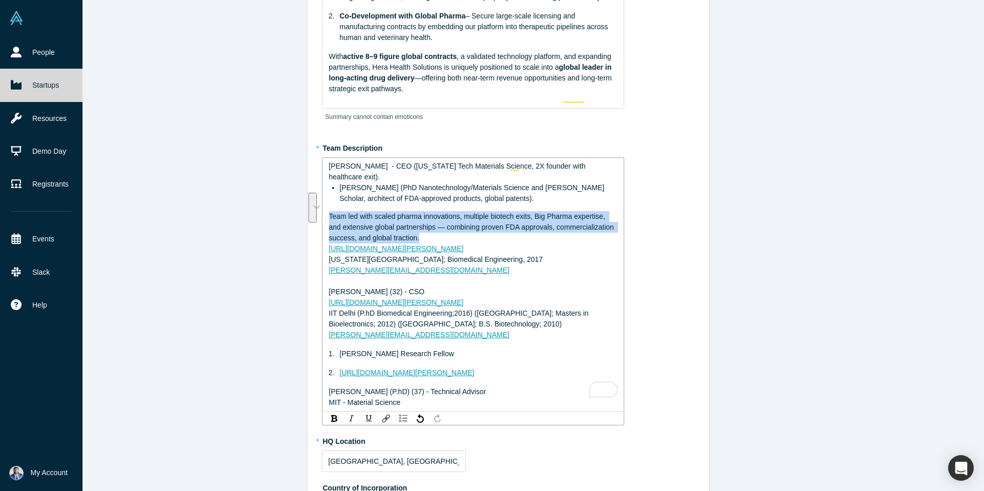
copy span "Team led with scaled pharma innovations, multiple biotech exits, Big Pharma exp…"
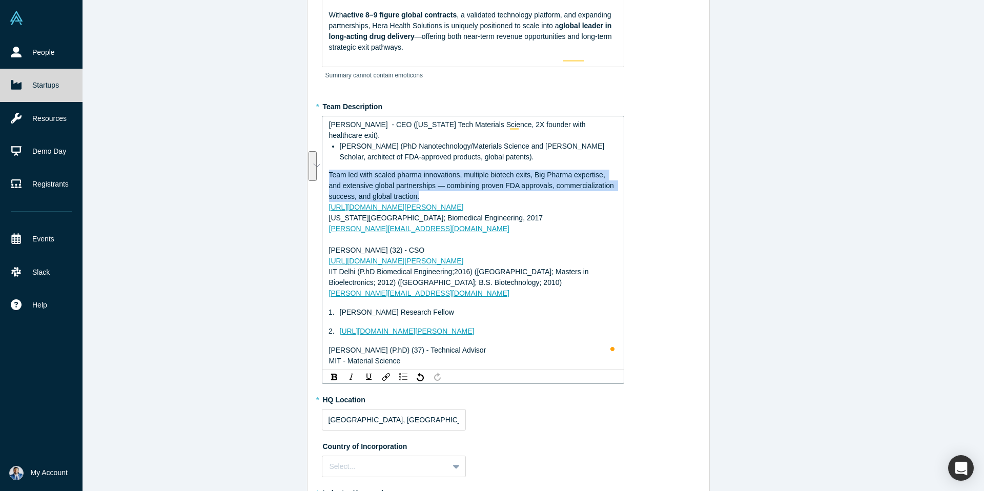
scroll to position [437, 0]
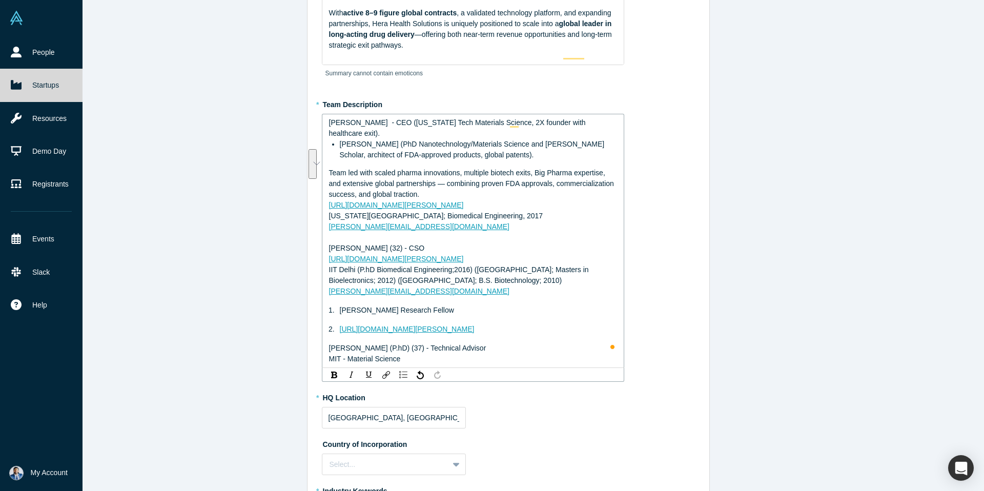
click at [449, 364] on div "MIT - Material Science" at bounding box center [473, 359] width 289 height 11
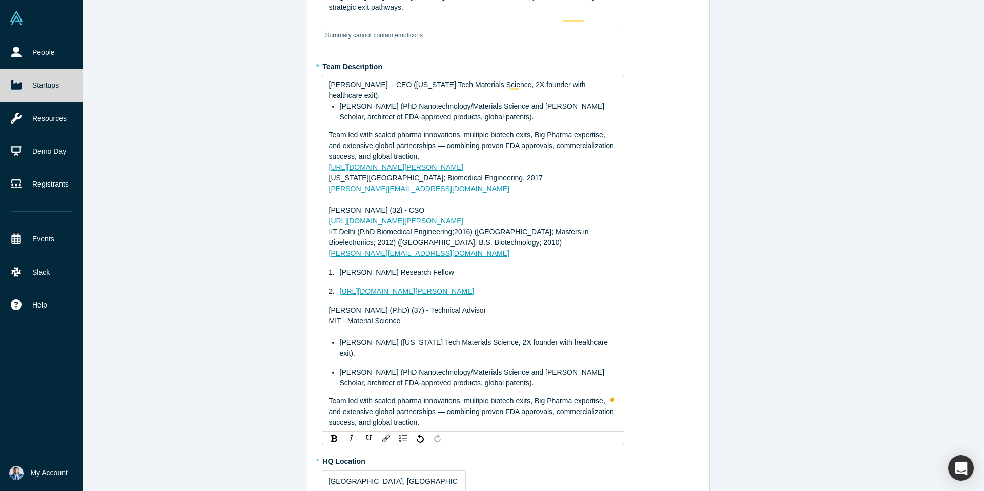
scroll to position [476, 0]
drag, startPoint x: 561, startPoint y: 392, endPoint x: 314, endPoint y: 360, distance: 249.6
click at [314, 360] on div "Edit Overview * Summary Hera Health Solutions is pioneering the world’s first n…" at bounding box center [508, 223] width 402 height 1354
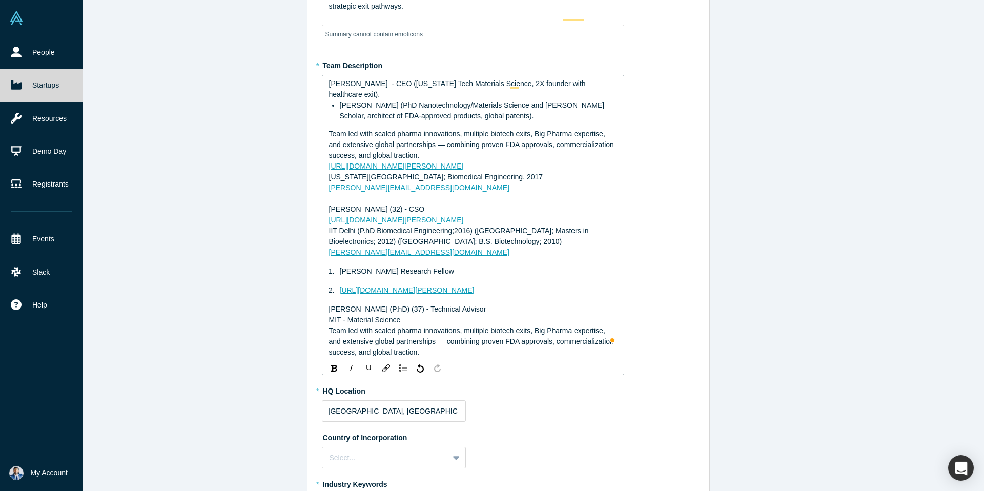
click at [340, 120] on span "[PERSON_NAME] (PhD Nanotechnology/Materials Science and [PERSON_NAME] Scholar, …" at bounding box center [473, 110] width 267 height 19
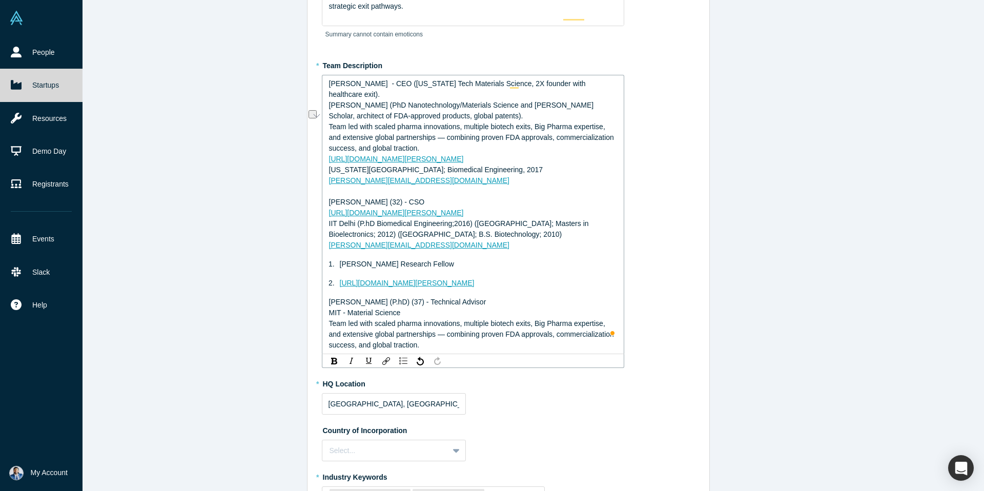
drag, startPoint x: 423, startPoint y: 222, endPoint x: 408, endPoint y: 222, distance: 14.3
click at [408, 208] on div "[PERSON_NAME] (32) - CSO" at bounding box center [473, 202] width 289 height 11
copy span "- CSO"
click at [401, 120] on span "[PERSON_NAME] (PhD Nanotechnology/Materials Science and [PERSON_NAME] Scholar, …" at bounding box center [462, 110] width 267 height 19
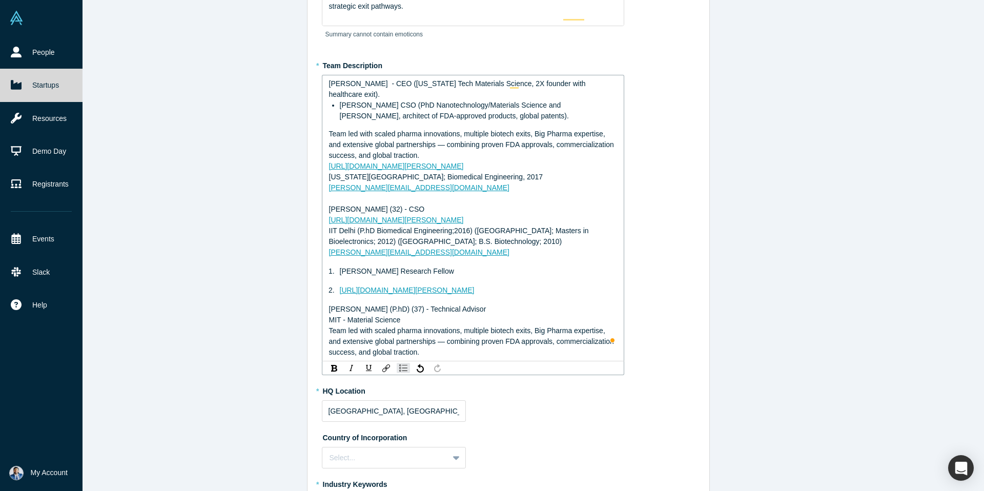
click at [340, 120] on span "[PERSON_NAME] CSO (PhD Nanotechnology/Materials Science and [PERSON_NAME], arch…" at bounding box center [454, 110] width 229 height 19
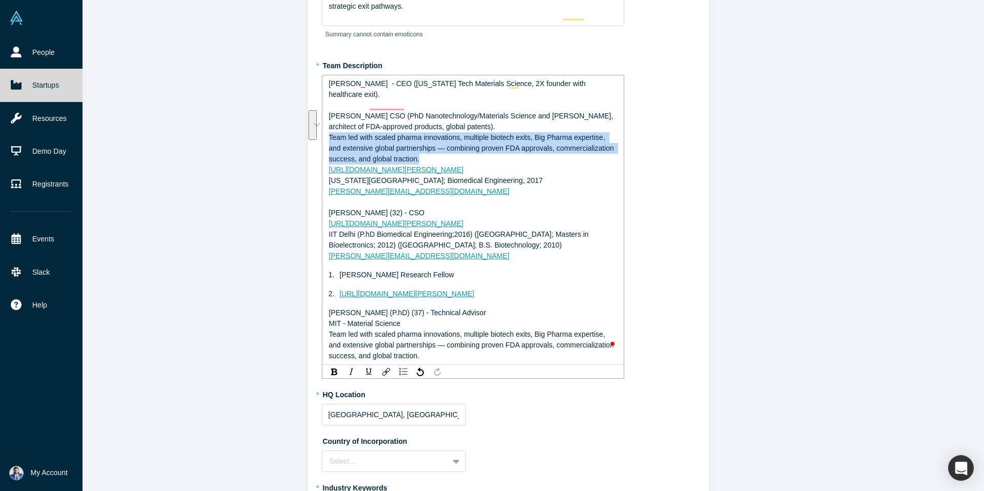
drag, startPoint x: 432, startPoint y: 179, endPoint x: 307, endPoint y: 161, distance: 125.8
click at [307, 161] on div "Edit Overview * Summary Hera Health Solutions is pioneering the world’s first n…" at bounding box center [508, 190] width 402 height 1288
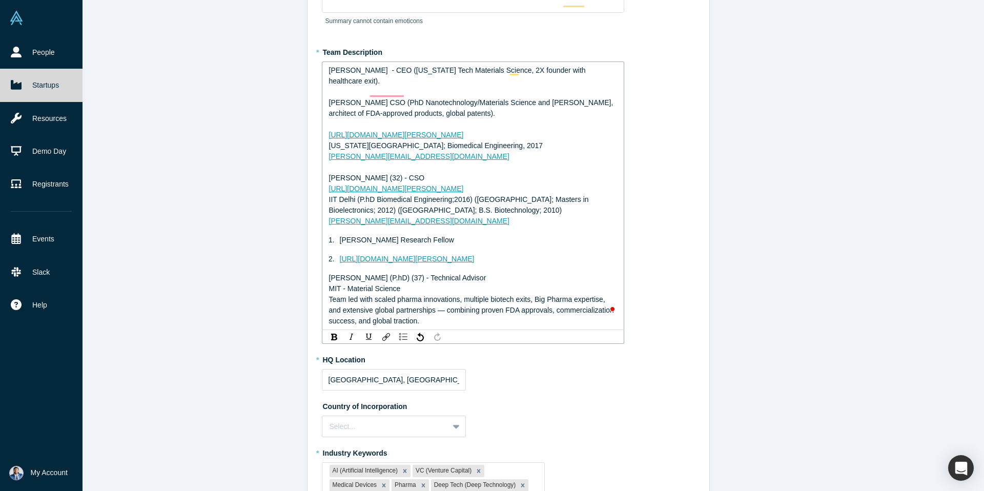
scroll to position [487, 0]
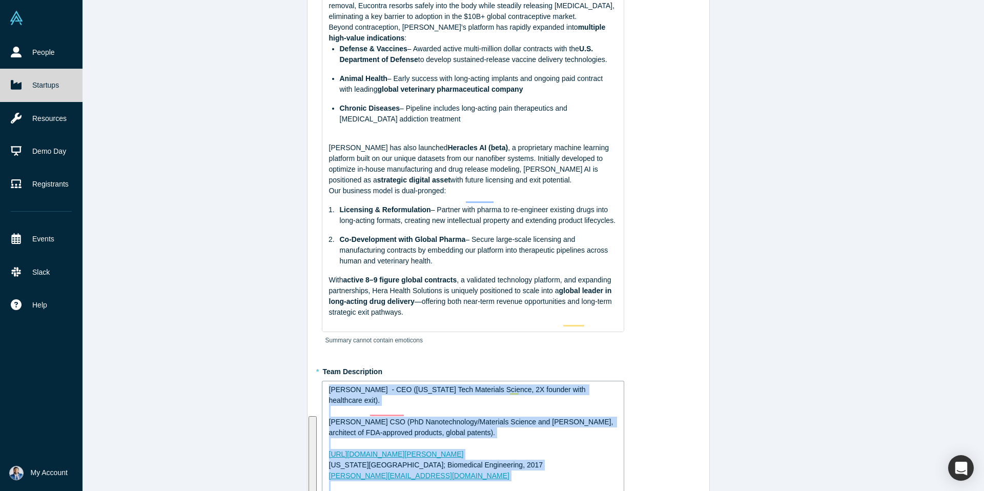
drag, startPoint x: 439, startPoint y: 344, endPoint x: 130, endPoint y: -14, distance: 473.1
click at [130, 0] on html "People Startups Resources Demo Day Registrants Events Slack Help Contact Us GDP…" at bounding box center [492, 245] width 984 height 491
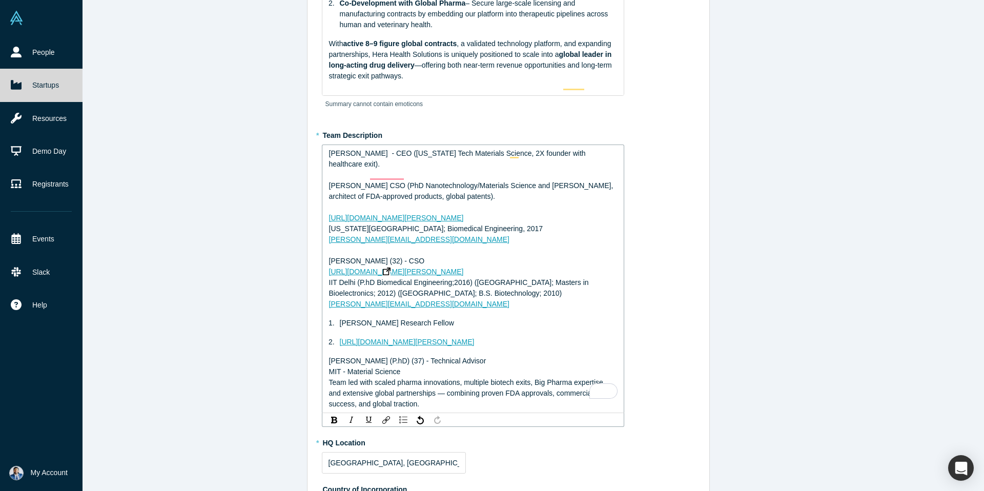
scroll to position [446, 0]
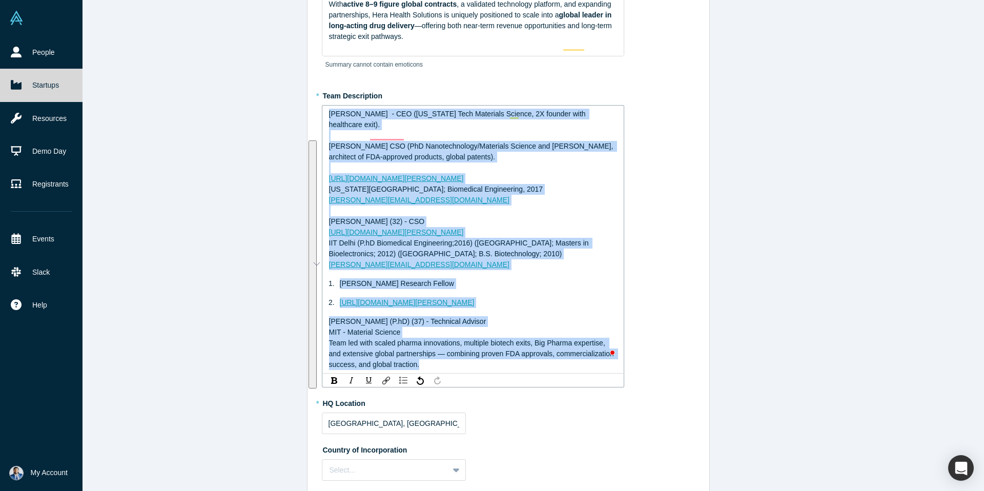
drag, startPoint x: 441, startPoint y: 384, endPoint x: 254, endPoint y: 109, distance: 333.0
click at [254, 109] on div "Edit Overview * Summary Hera Health Solutions is pioneering the world’s first n…" at bounding box center [508, 245] width 952 height 491
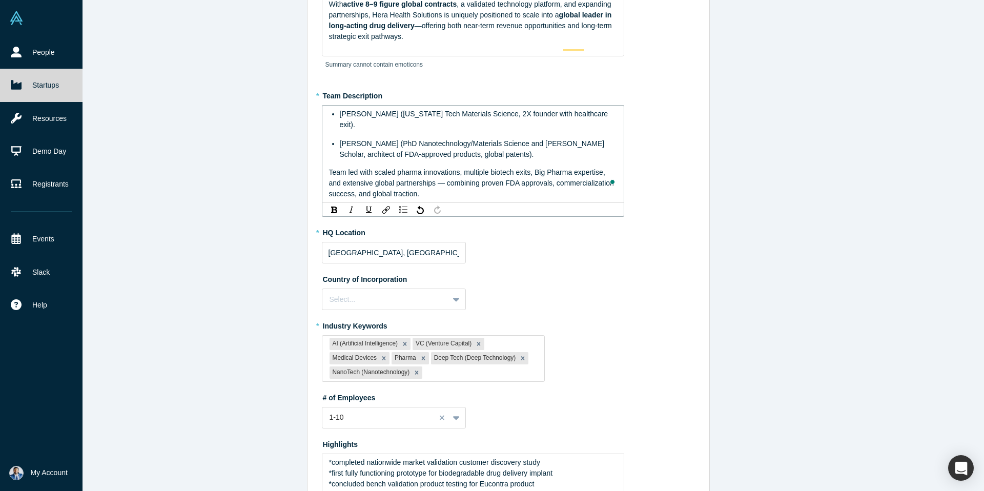
click at [768, 175] on div "Edit Overview * Summary Hera Health Solutions is pioneering the world’s first n…" at bounding box center [508, 245] width 952 height 491
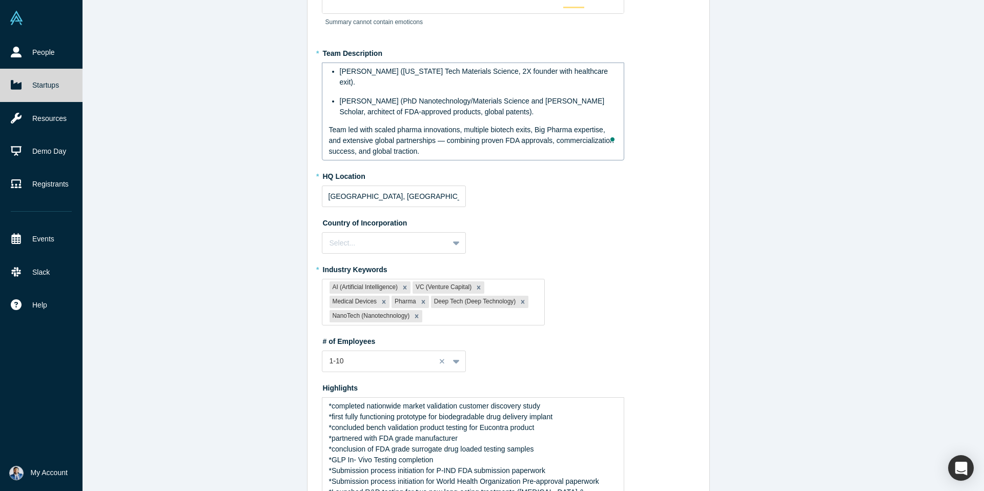
scroll to position [490, 0]
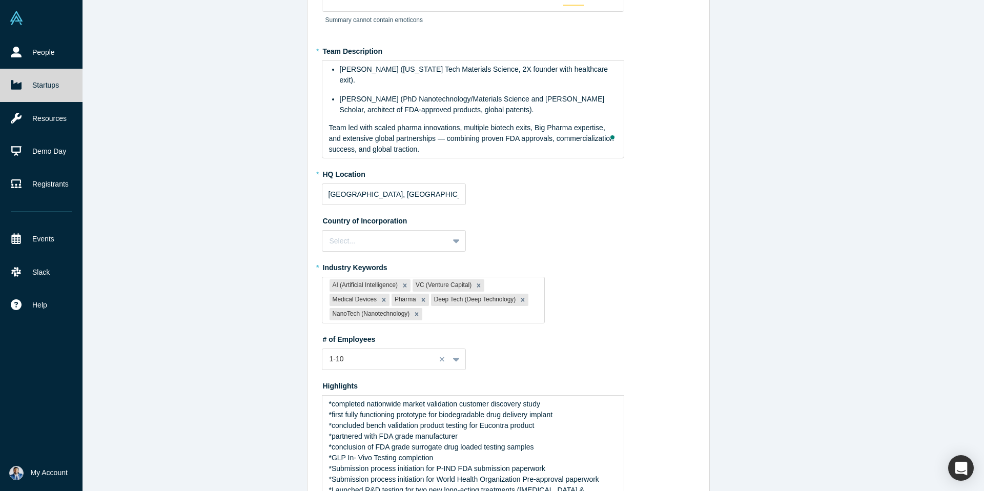
click at [556, 227] on label "Country of Incorporation" at bounding box center [508, 219] width 373 height 14
click at [437, 248] on div at bounding box center [386, 241] width 112 height 13
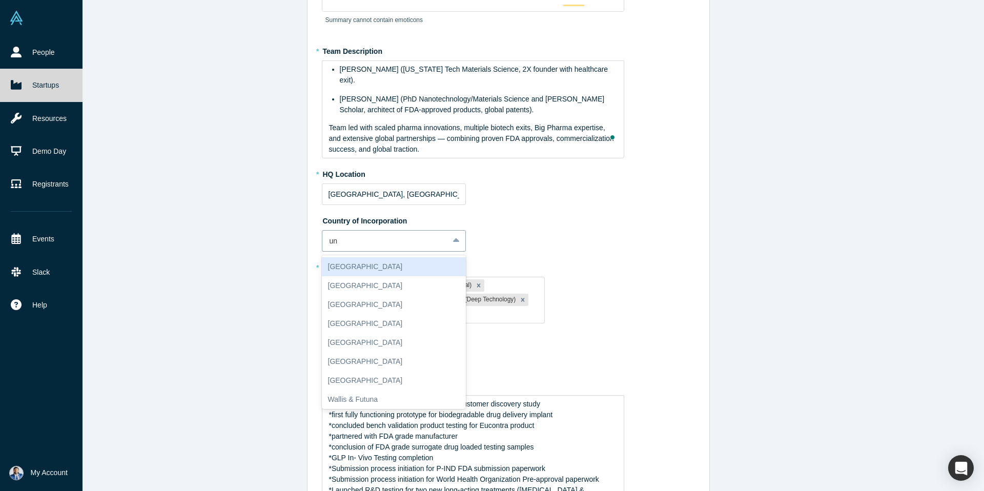
type input "uni"
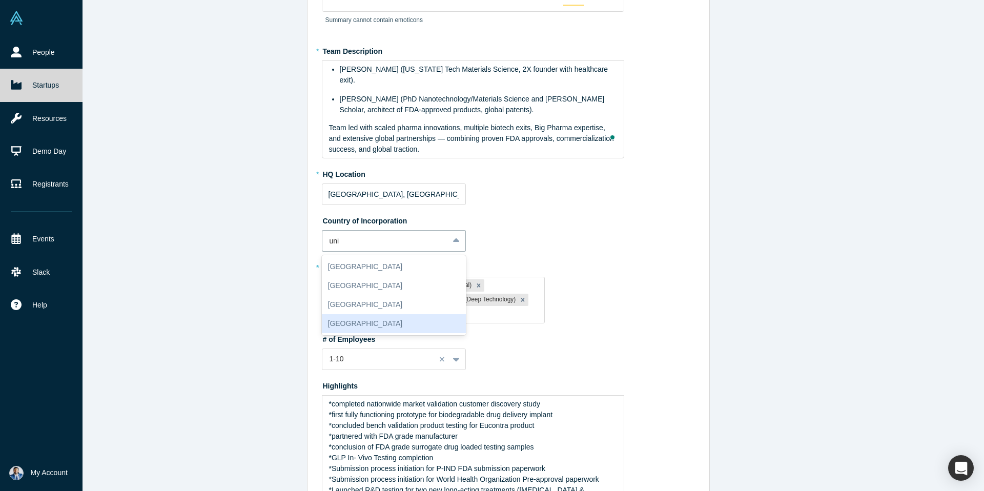
click at [401, 333] on div "[GEOGRAPHIC_DATA]" at bounding box center [394, 323] width 144 height 19
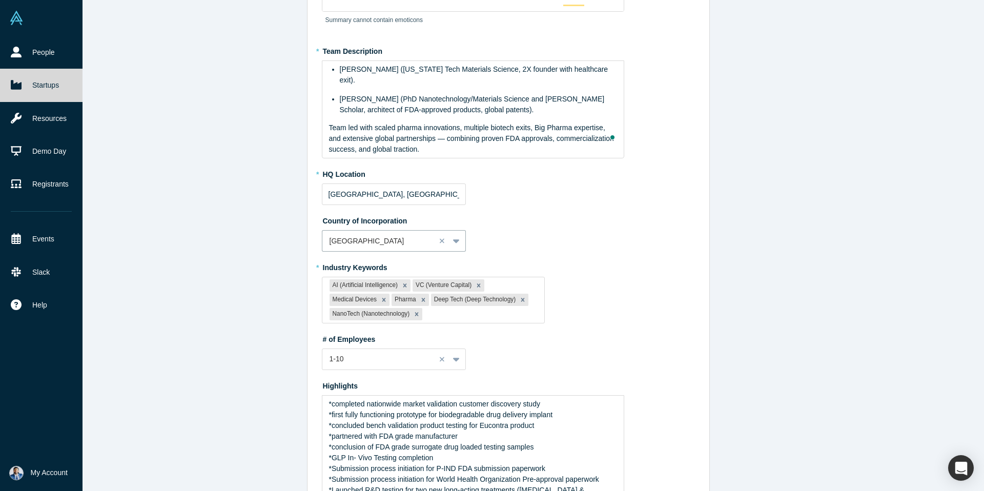
click at [588, 227] on label "Country of Incorporation" at bounding box center [508, 219] width 373 height 14
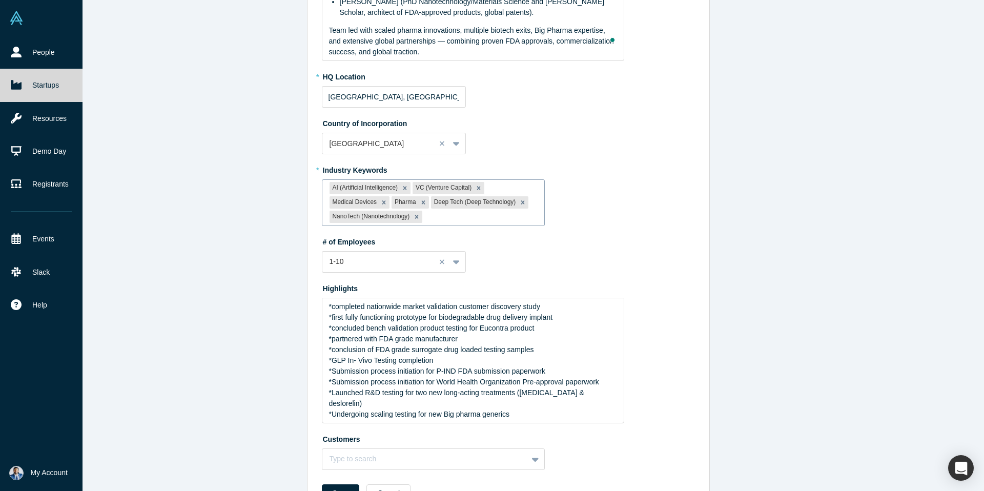
scroll to position [638, 0]
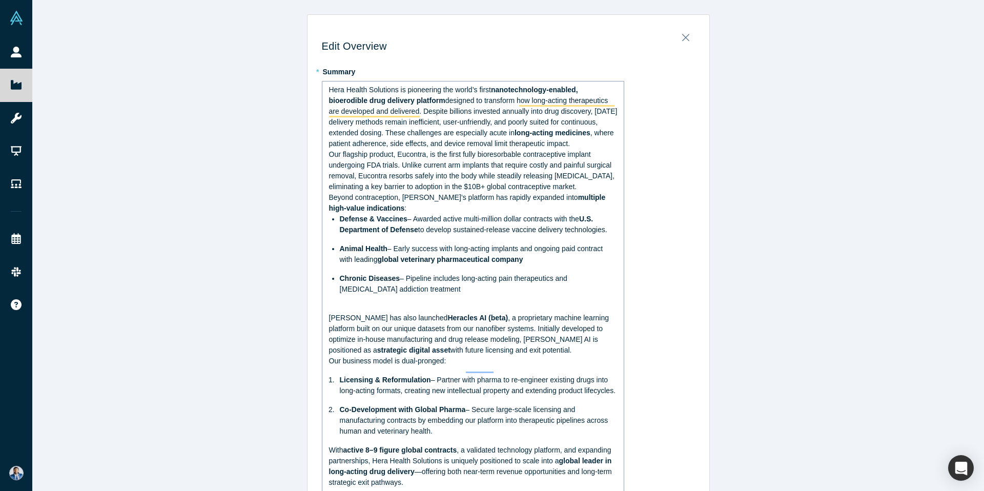
click at [331, 168] on span "Our flagship product, Eucontra, is the first fully bioresorbable contraceptive …" at bounding box center [472, 170] width 287 height 40
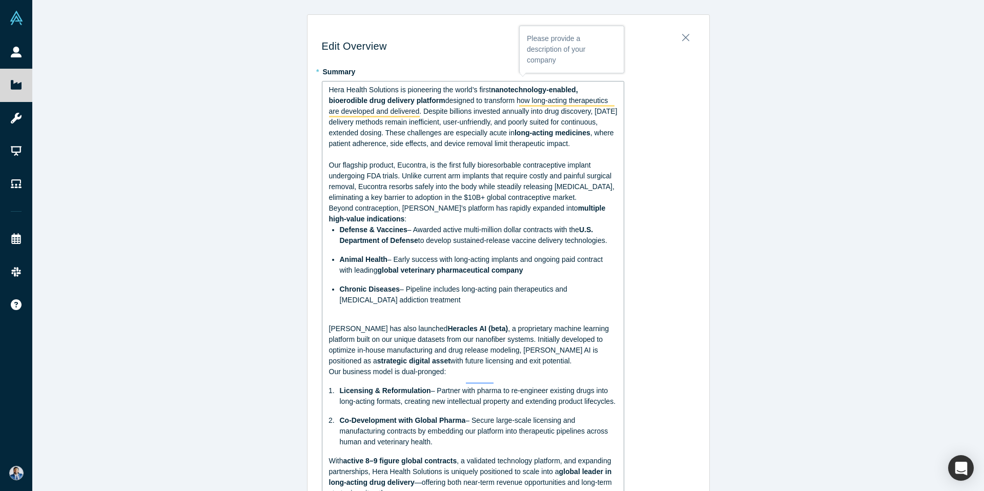
click at [491, 178] on span "Our flagship product, Eucontra, is the first fully bioresorbable contraceptive …" at bounding box center [472, 181] width 287 height 40
drag, startPoint x: 408, startPoint y: 91, endPoint x: 437, endPoint y: 94, distance: 28.8
click at [437, 94] on span "Hera Health Solutions is pioneering the world’s first" at bounding box center [410, 90] width 162 height 8
click at [489, 139] on div "Hera Health Solutions is pioneering the world’s first nanotechnology-enabled, b…" at bounding box center [473, 117] width 289 height 65
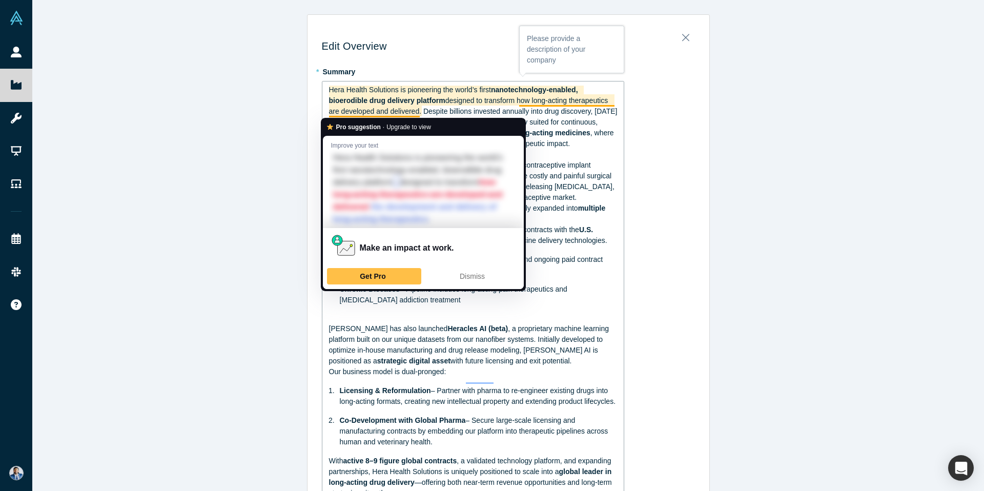
click at [575, 149] on div "Hera Health Solutions is pioneering the world’s first nanotechnology-enabled, b…" at bounding box center [473, 117] width 289 height 65
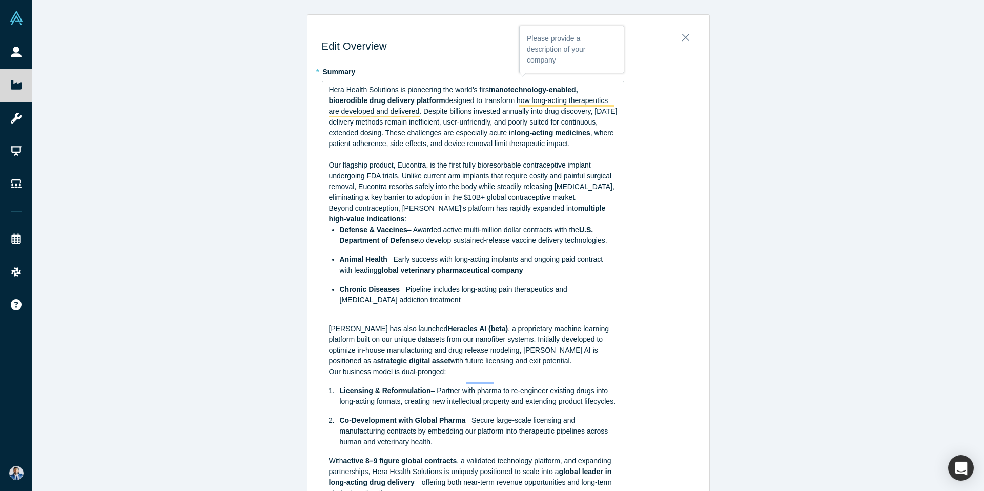
click at [397, 149] on div "Hera Health Solutions is pioneering the world’s first nanotechnology-enabled, b…" at bounding box center [473, 117] width 289 height 65
click at [331, 92] on span "Hera Health Solutions is pioneering the world’s first" at bounding box center [410, 90] width 162 height 8
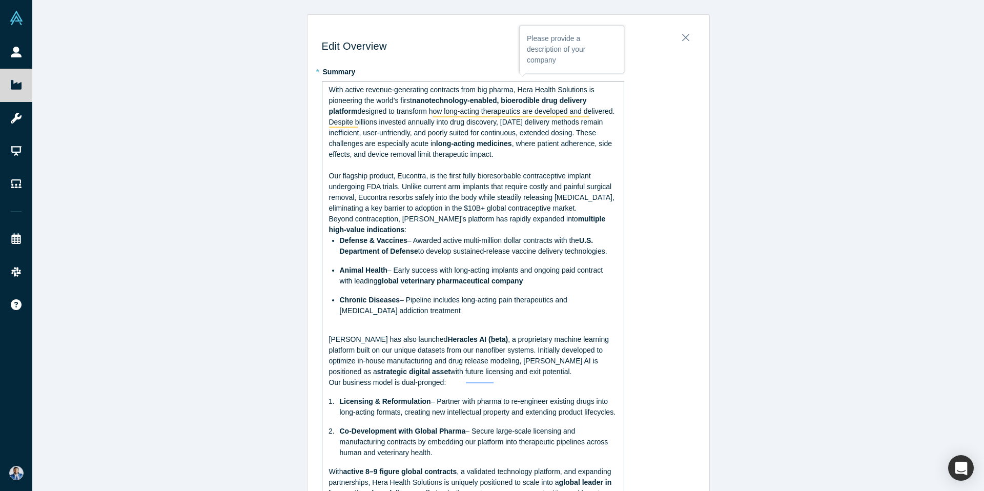
click at [608, 91] on div "With active revenue-generating contracts from big pharma, Hera Health Solutions…" at bounding box center [473, 122] width 289 height 75
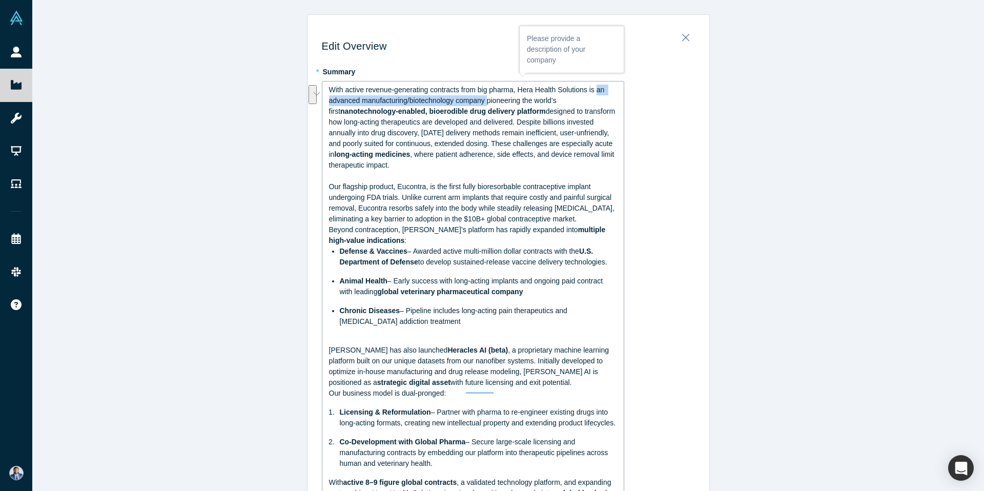
drag, startPoint x: 490, startPoint y: 101, endPoint x: 600, endPoint y: 87, distance: 110.1
click at [600, 87] on span "With active revenue-generating contracts from big pharma, Hera Health Solutions…" at bounding box center [468, 101] width 278 height 30
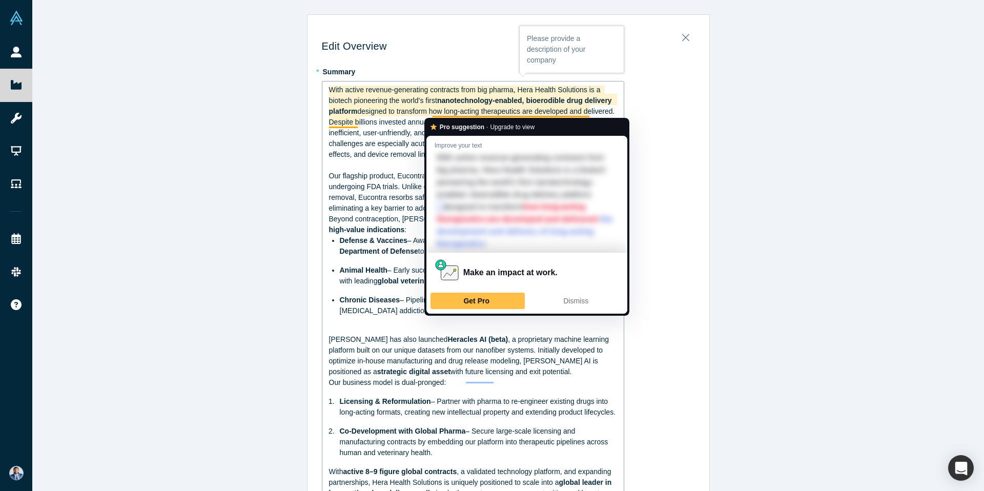
click at [566, 104] on span "nanotechnology-enabled, bioerodible drug delivery platform" at bounding box center [471, 105] width 285 height 19
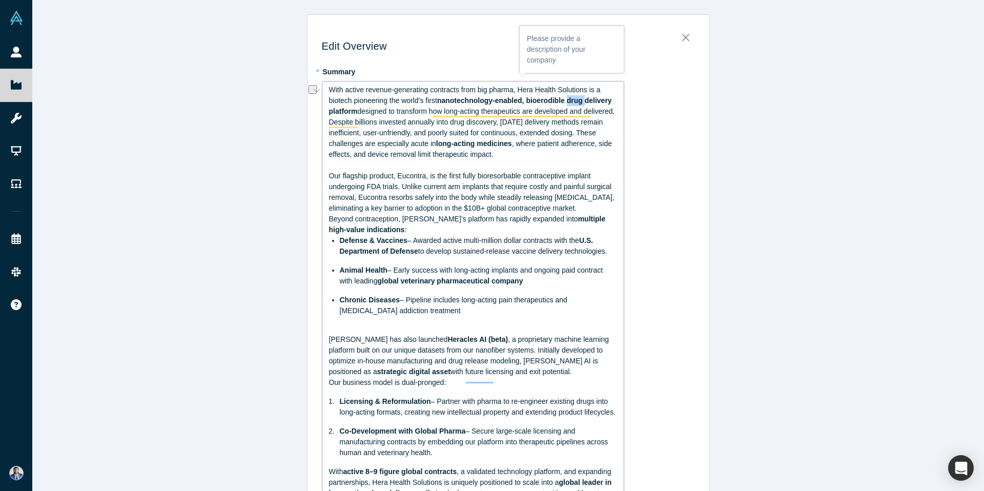
drag, startPoint x: 571, startPoint y: 102, endPoint x: 588, endPoint y: 102, distance: 16.9
click at [588, 102] on span "nanotechnology-enabled, bioerodible drug delivery platform" at bounding box center [471, 105] width 285 height 19
click at [450, 147] on span "designed to transform how long-acting therapeutics are developed and delivered.…" at bounding box center [473, 127] width 288 height 40
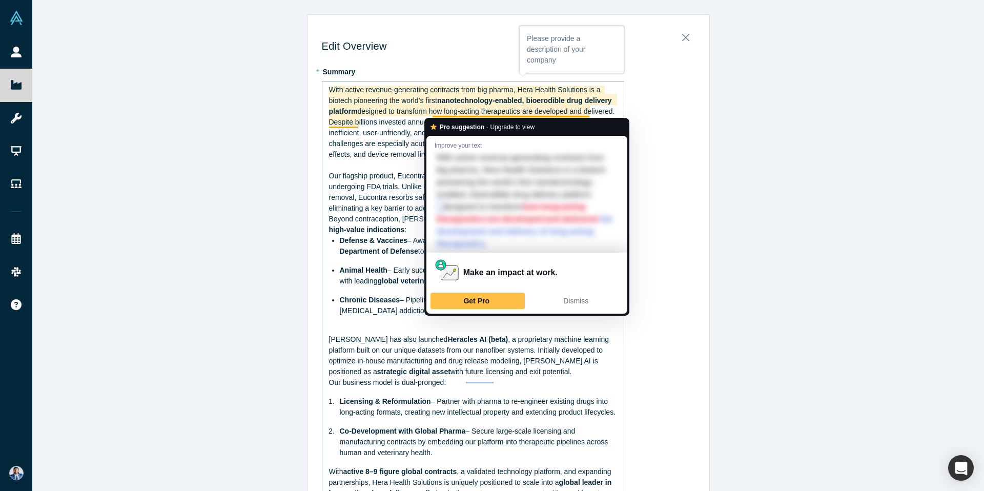
click at [395, 140] on div "With active revenue-generating contracts from big pharma, Hera Health Solutions…" at bounding box center [473, 122] width 289 height 75
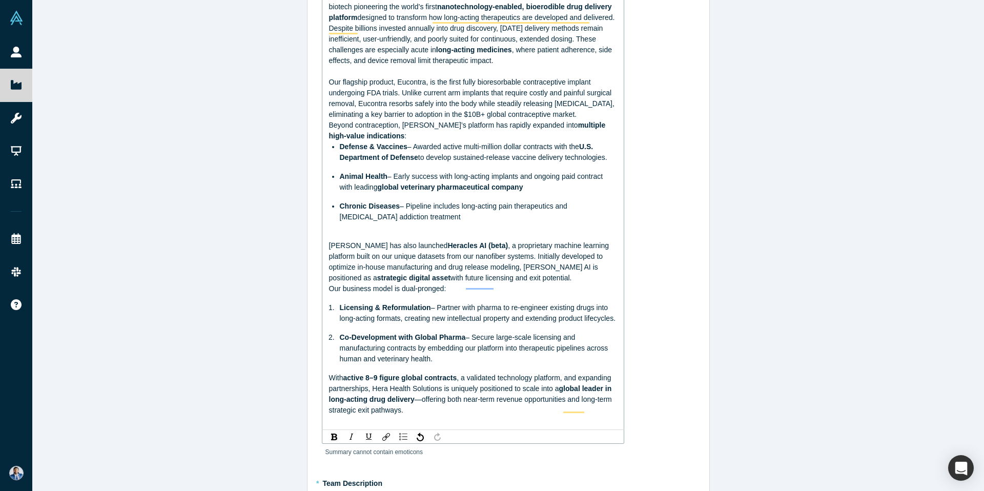
scroll to position [94, 0]
click at [385, 234] on div "To enrich screen reader interactions, please activate Accessibility in Grammarl…" at bounding box center [473, 234] width 289 height 11
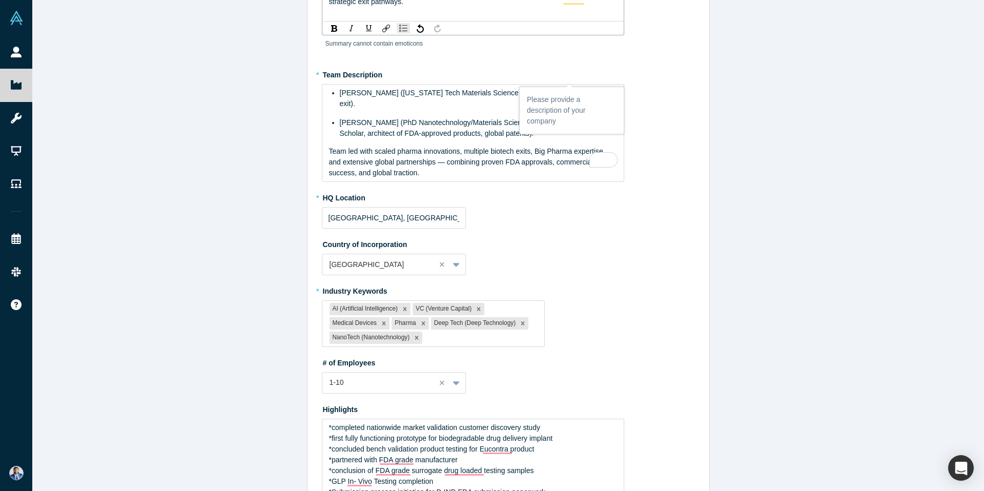
scroll to position [651, 0]
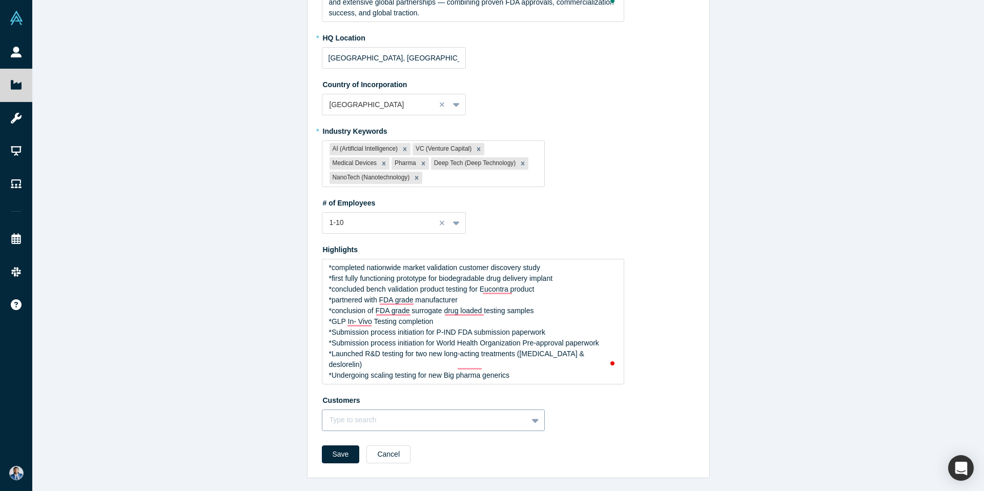
click at [459, 416] on div "Type to search" at bounding box center [433, 420] width 223 height 22
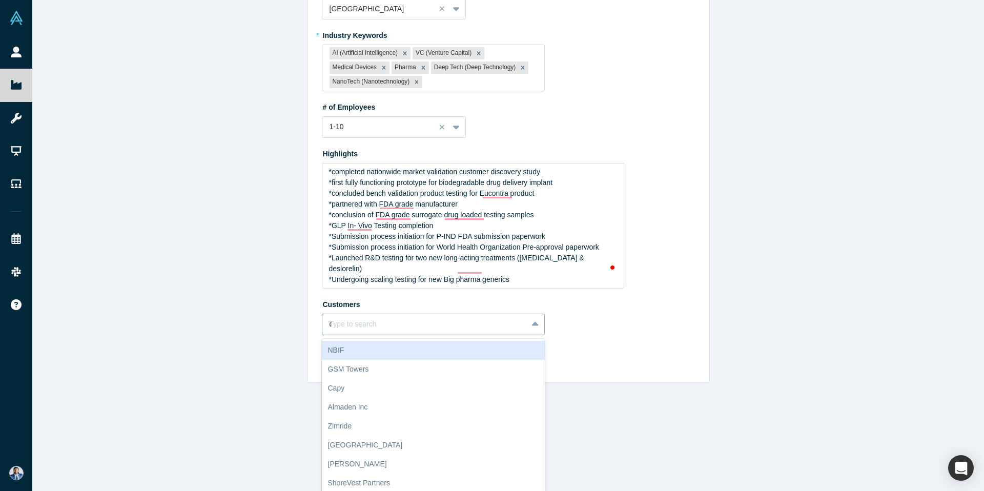
scroll to position [638, 0]
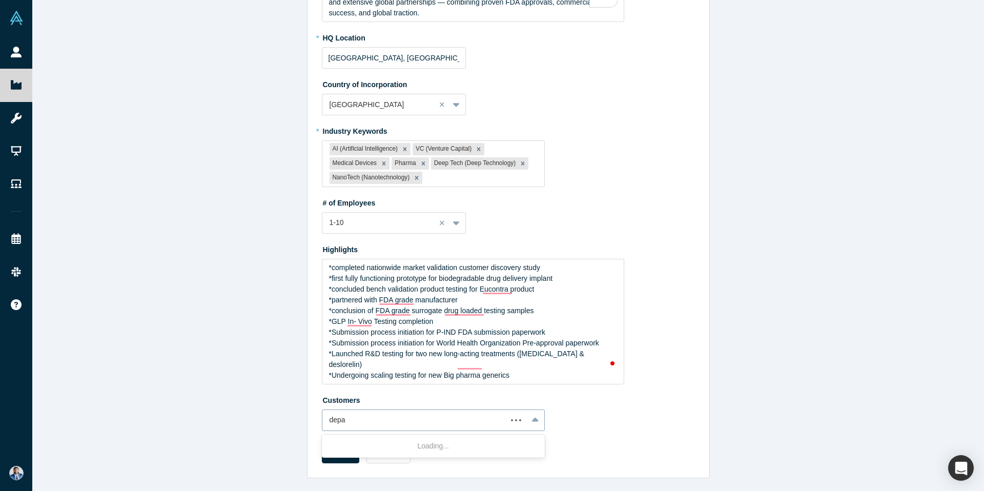
type input "depar"
type input "defense"
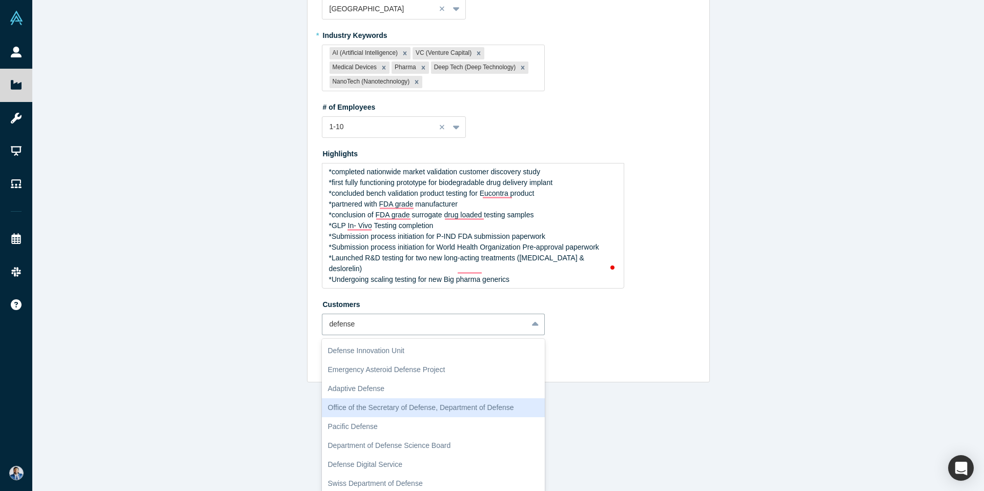
scroll to position [0, 0]
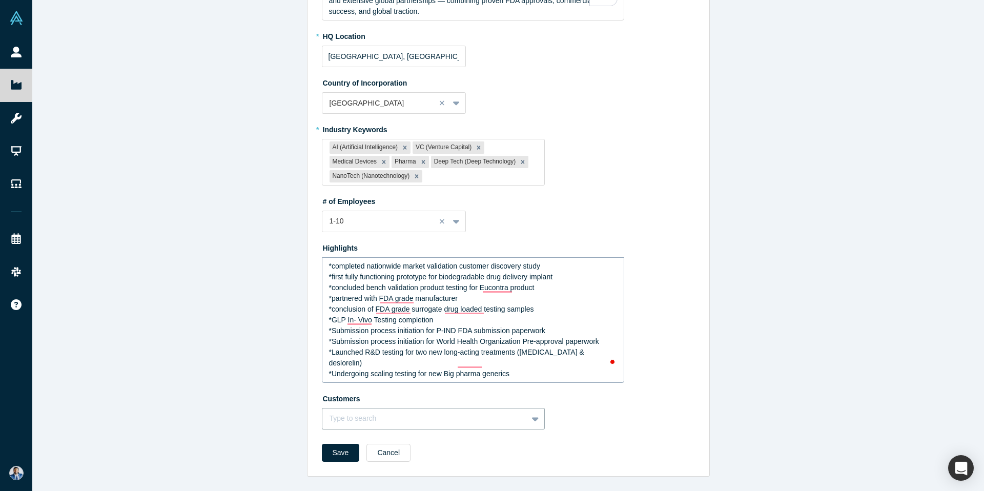
type input "u"
type input "Department of defense"
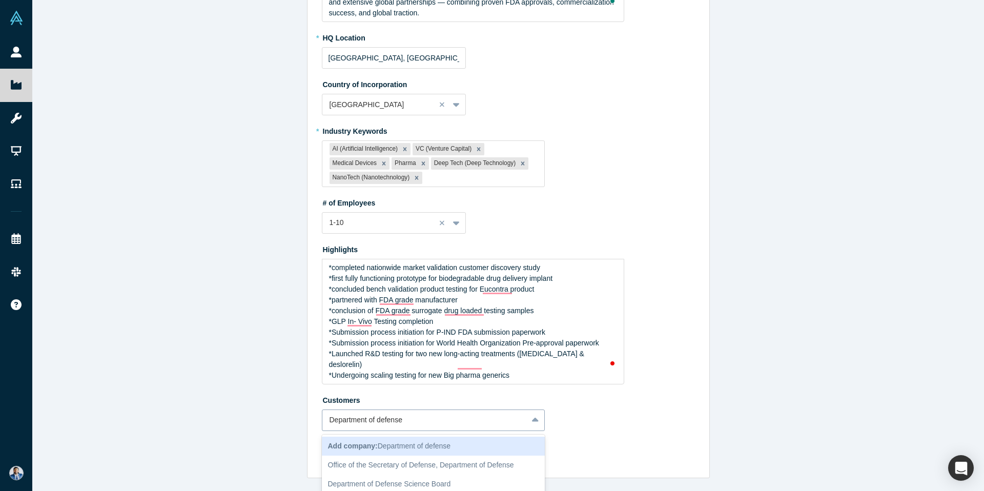
scroll to position [660, 0]
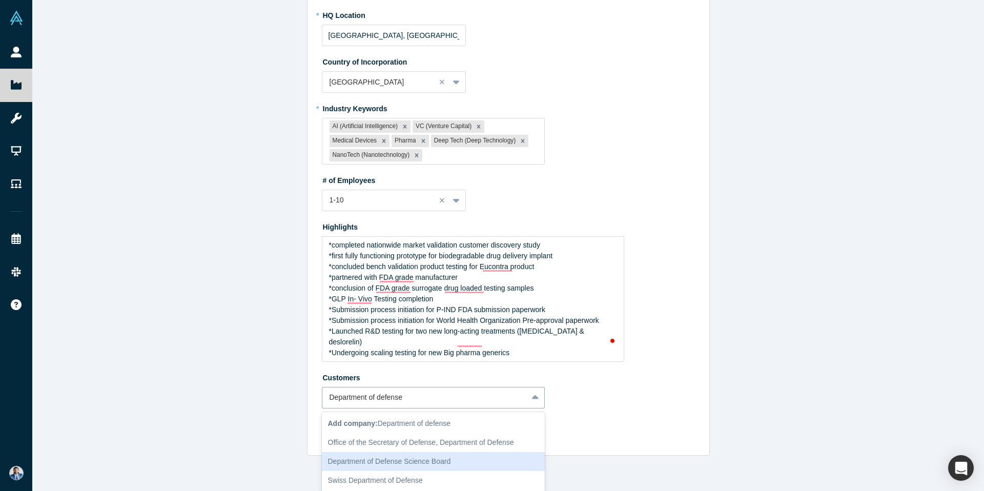
click at [491, 460] on div "Department of Defense Science Board" at bounding box center [433, 461] width 223 height 19
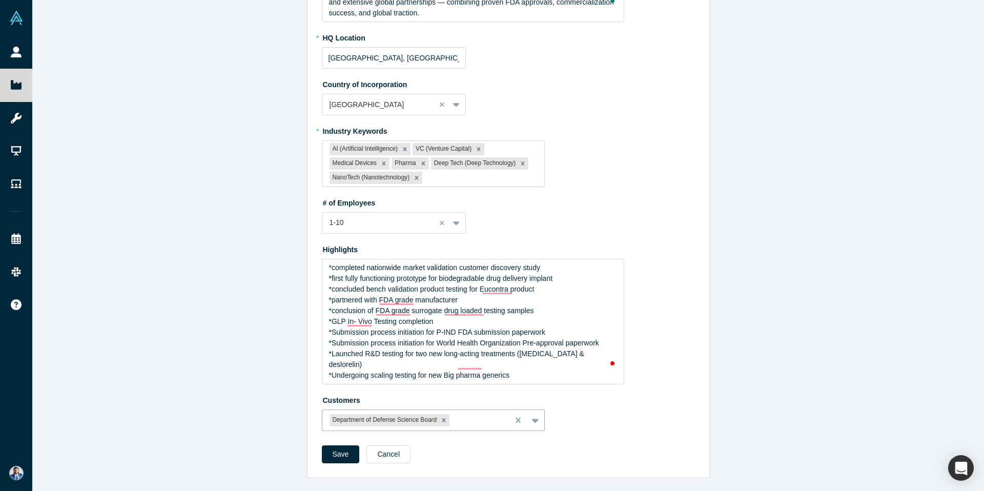
type input "F"
type input "Geovista"
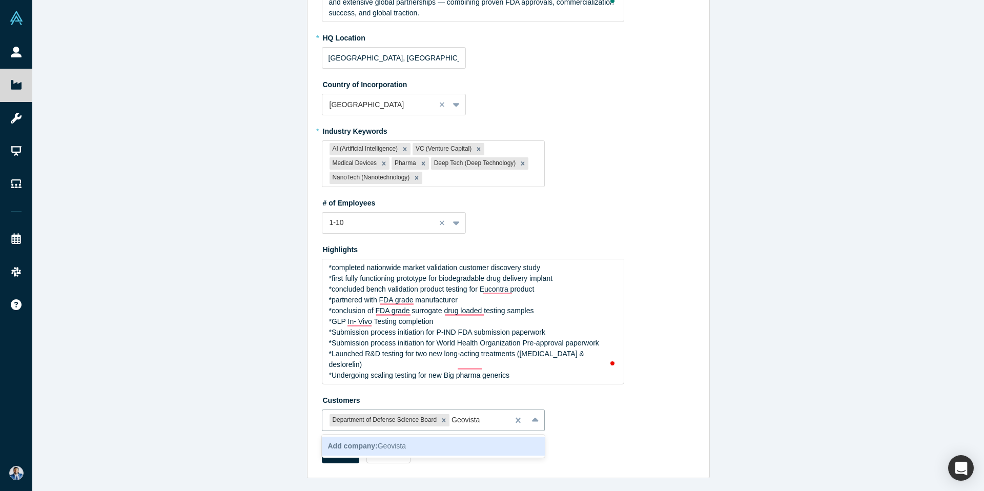
click at [457, 444] on div "Add company: Geovista" at bounding box center [433, 446] width 223 height 19
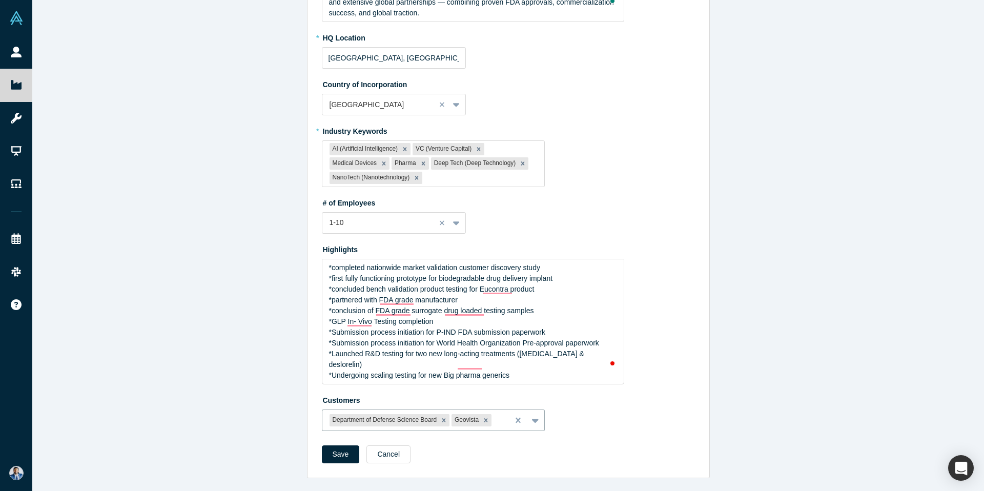
click at [605, 392] on label "Customers" at bounding box center [508, 399] width 373 height 14
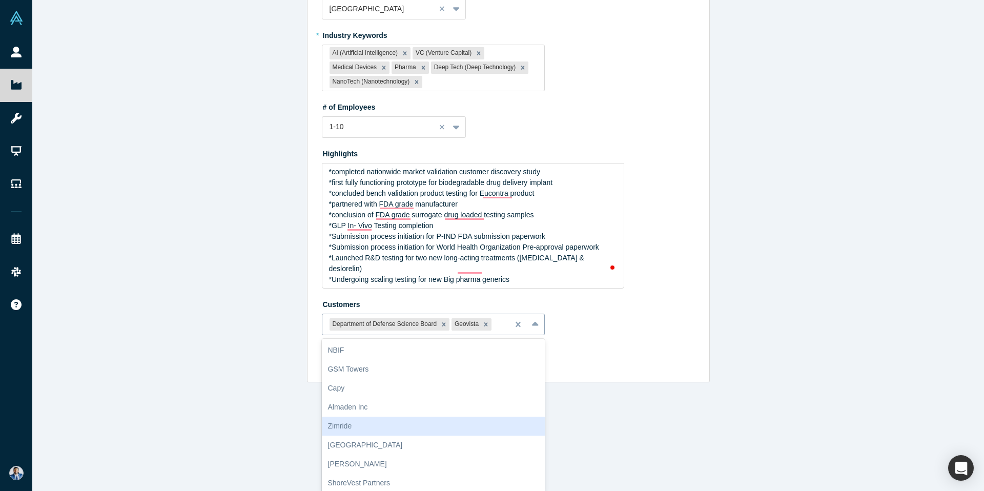
click at [499, 335] on div "Zimride, 5 of 10. 10 results available. Use Up and Down to choose options, pres…" at bounding box center [433, 325] width 223 height 22
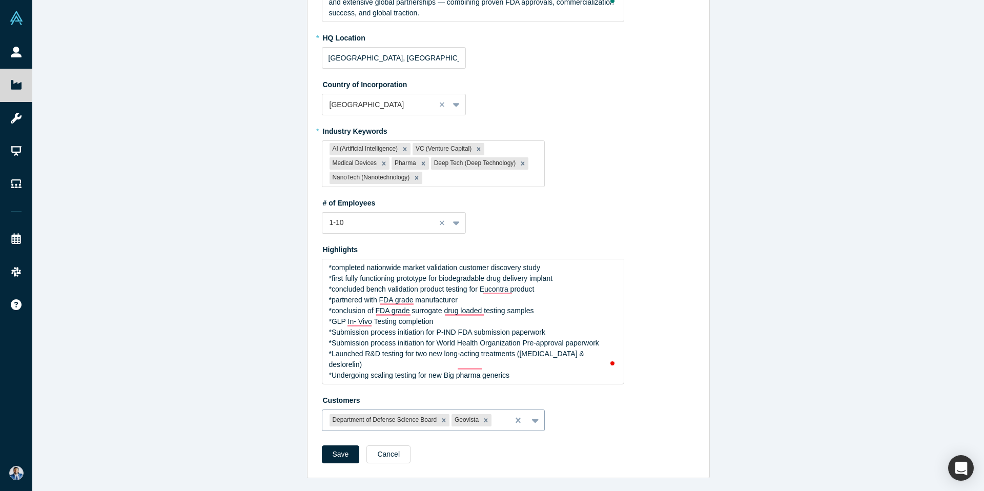
scroll to position [733, 0]
click at [498, 420] on div "Department of Defense Science Board Geovista" at bounding box center [433, 419] width 223 height 22
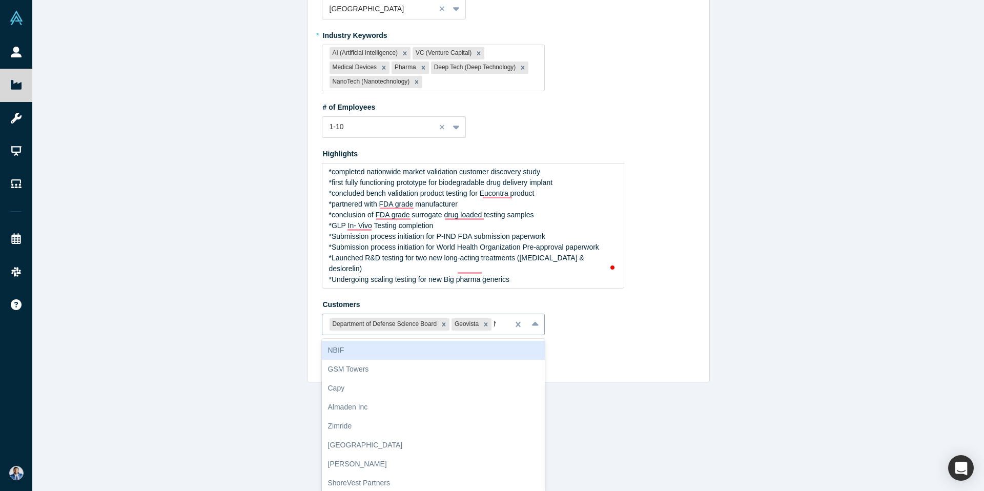
scroll to position [648, 0]
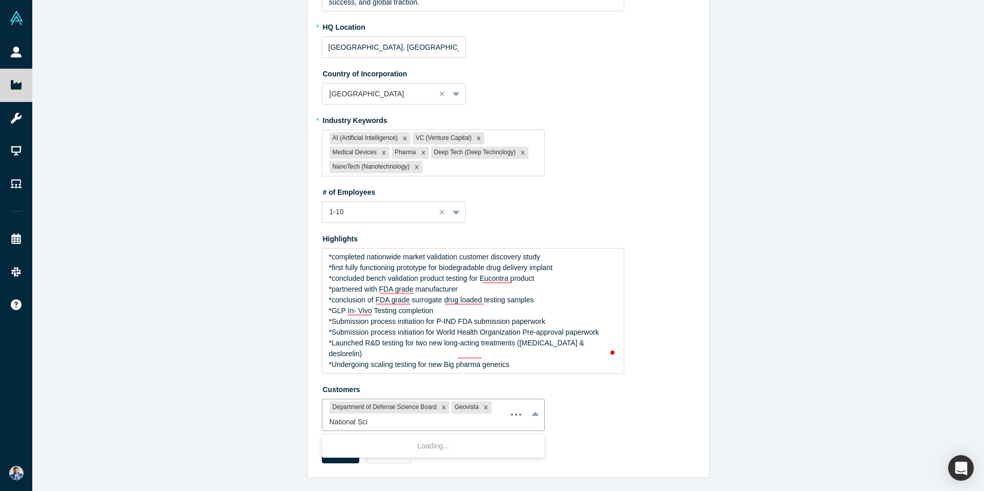
type input "National Scie"
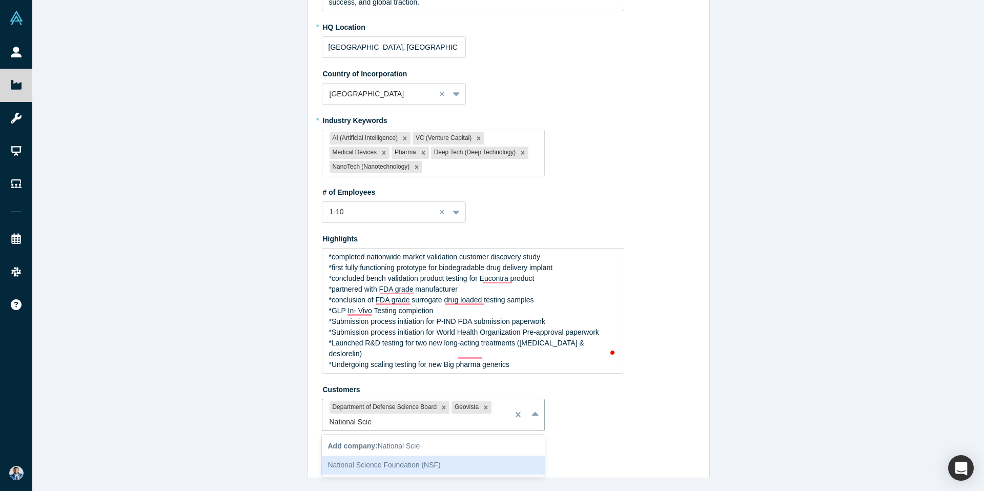
click at [469, 465] on div "National Science Foundation (NSF)" at bounding box center [433, 465] width 223 height 19
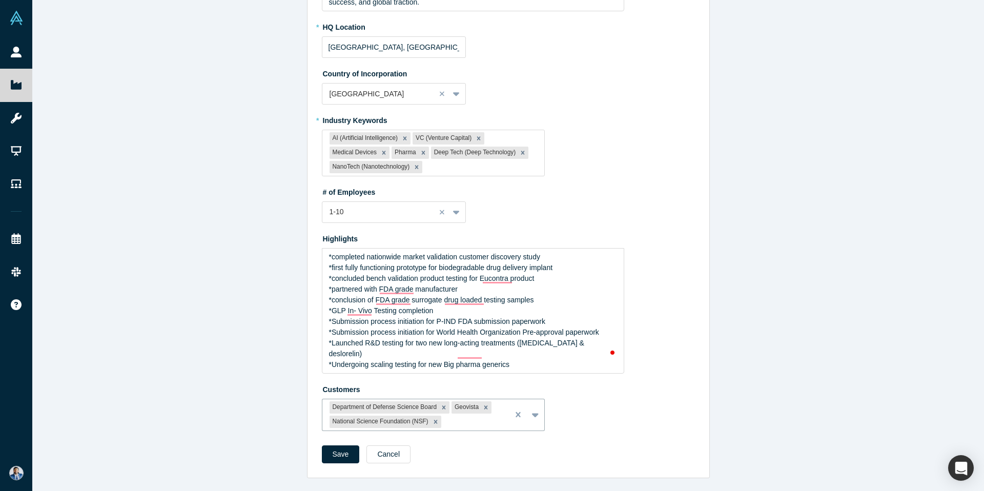
drag, startPoint x: 343, startPoint y: 454, endPoint x: 666, endPoint y: 388, distance: 329.3
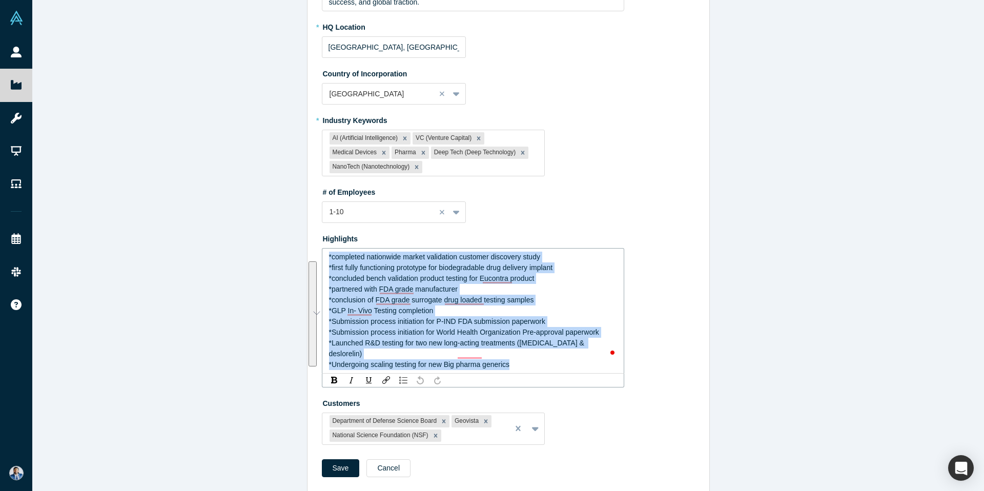
drag, startPoint x: 518, startPoint y: 361, endPoint x: 232, endPoint y: 137, distance: 363.6
click at [232, 137] on div "Edit Overview * Summary With active revenue-generating contracts from big pharm…" at bounding box center [508, 245] width 952 height 491
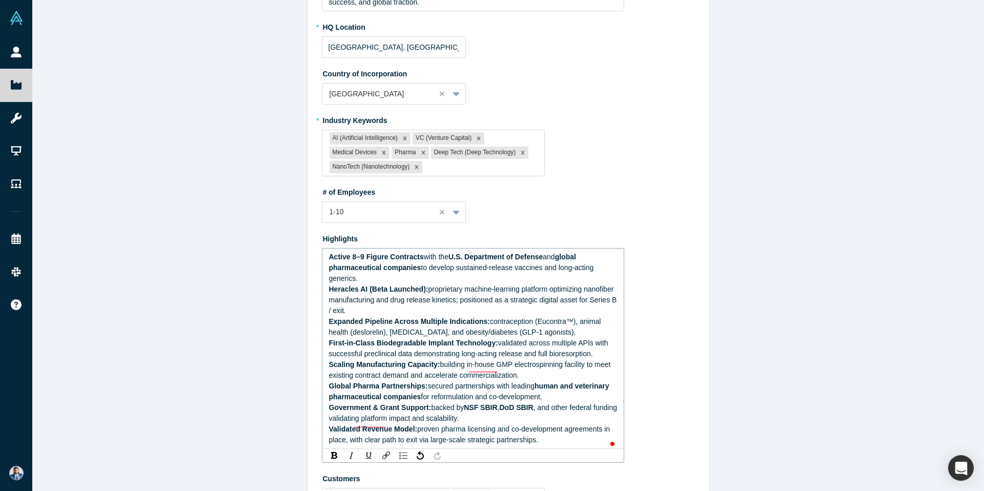
click at [329, 261] on span "Active 8–9 Figure Contracts" at bounding box center [376, 257] width 95 height 8
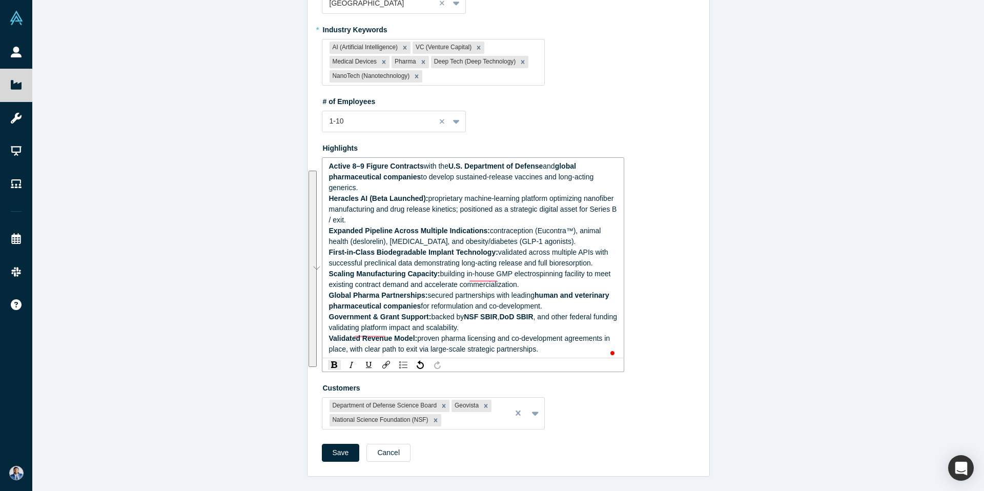
drag, startPoint x: 549, startPoint y: 346, endPoint x: 394, endPoint y: 201, distance: 212.8
click at [302, 95] on div "Edit Overview * Summary With active revenue-generating contracts from big pharm…" at bounding box center [508, 245] width 952 height 491
click at [405, 363] on img "rdw-list-control" at bounding box center [403, 364] width 8 height 7
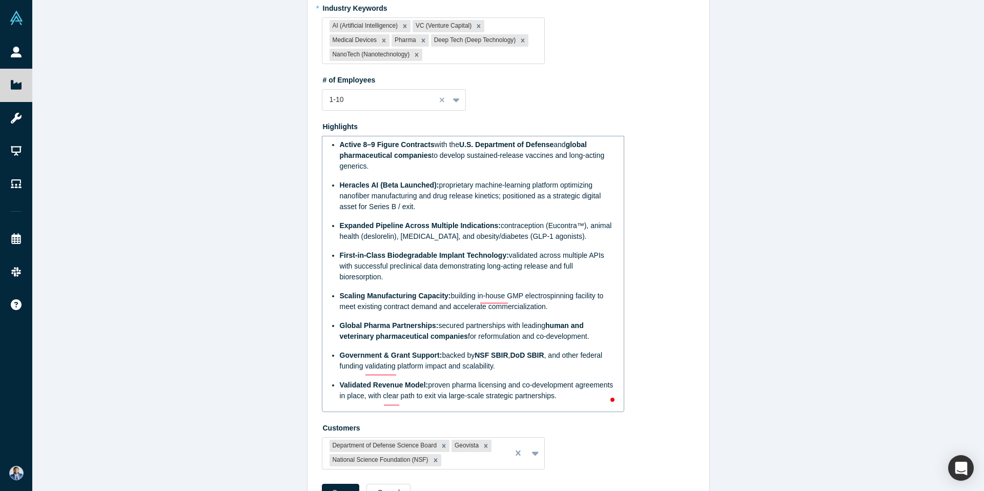
scroll to position [761, 0]
click at [442, 167] on span "to develop sustained-release vaccines and long-acting generics." at bounding box center [473, 160] width 267 height 19
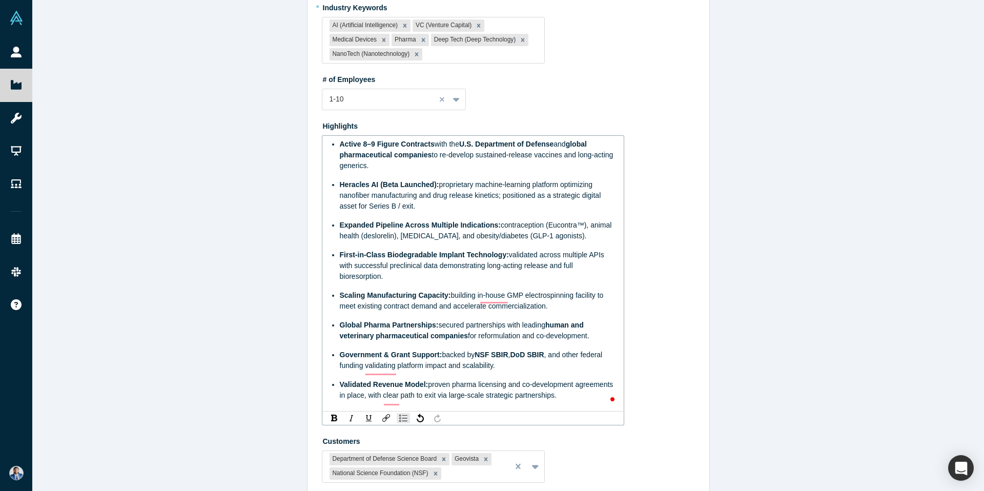
click at [400, 171] on div "Active 8–9 Figure Contracts with the U.S. Department of Defense and global phar…" at bounding box center [479, 155] width 278 height 32
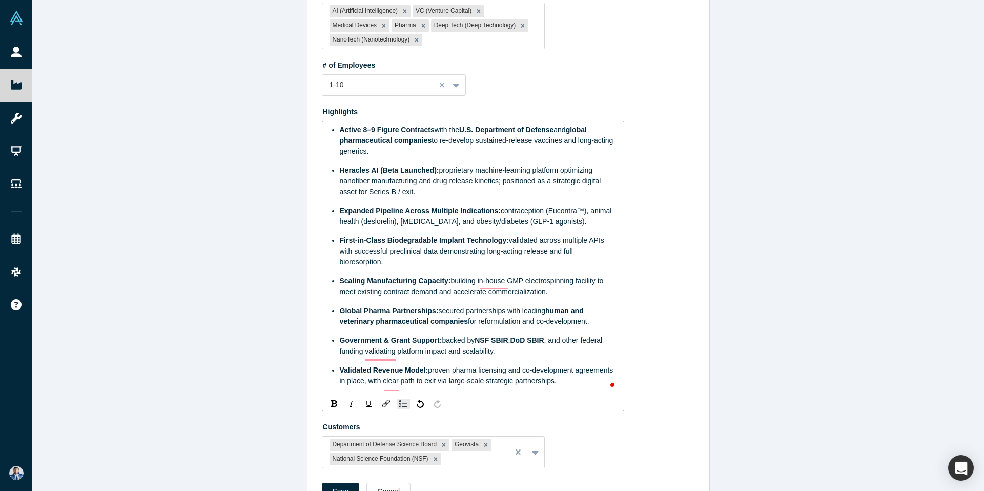
scroll to position [776, 0]
drag, startPoint x: 585, startPoint y: 233, endPoint x: 458, endPoint y: 231, distance: 126.6
click at [458, 227] on div "Expanded Pipeline Across Multiple Indications: contraception (Eucontra™), anima…" at bounding box center [479, 216] width 278 height 22
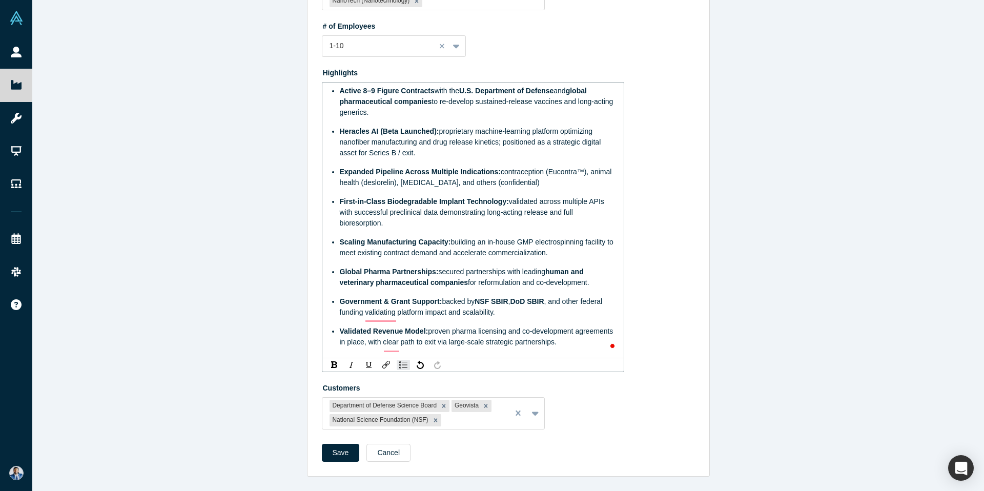
scroll to position [829, 0]
drag, startPoint x: 513, startPoint y: 300, endPoint x: 550, endPoint y: 298, distance: 37.0
click at [550, 298] on div "Government & Grant Support: backed by NSF SBIR , DoD SBIR , and other federal f…" at bounding box center [479, 307] width 278 height 22
drag, startPoint x: 548, startPoint y: 302, endPoint x: 570, endPoint y: 302, distance: 22.5
click at [570, 302] on span ", and other federal funding validating platform impact and scalability." at bounding box center [467, 306] width 254 height 19
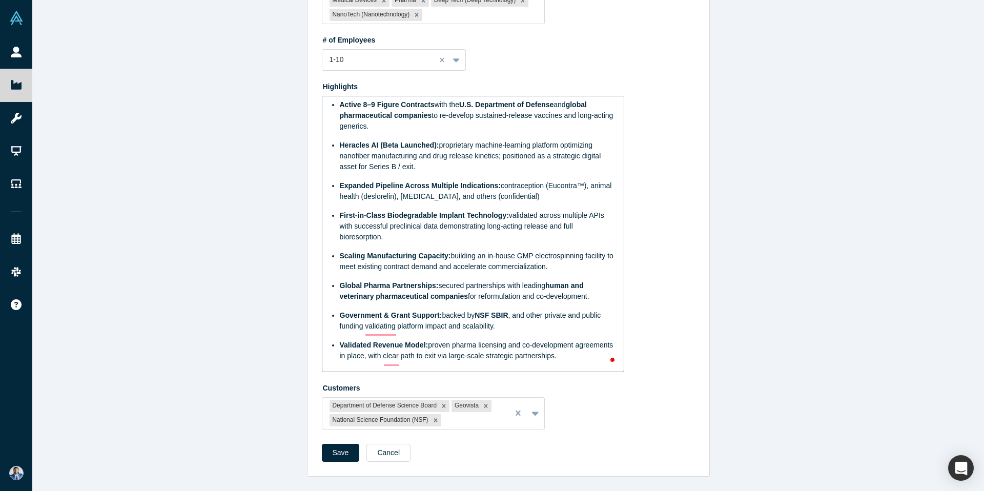
scroll to position [815, 0]
click at [774, 297] on div "Edit Overview * Summary With active revenue-generating contracts from big pharm…" at bounding box center [508, 245] width 952 height 491
click at [345, 456] on button "Save" at bounding box center [341, 453] width 38 height 18
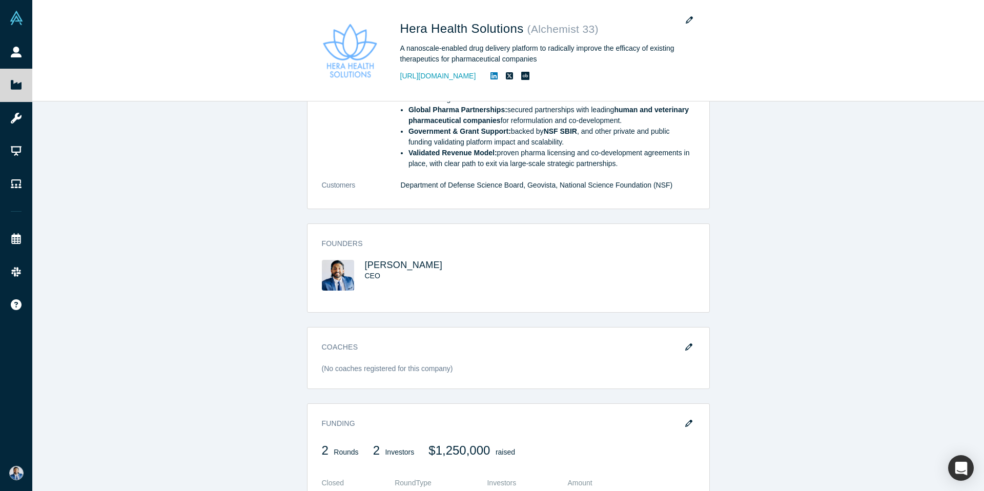
scroll to position [0, 0]
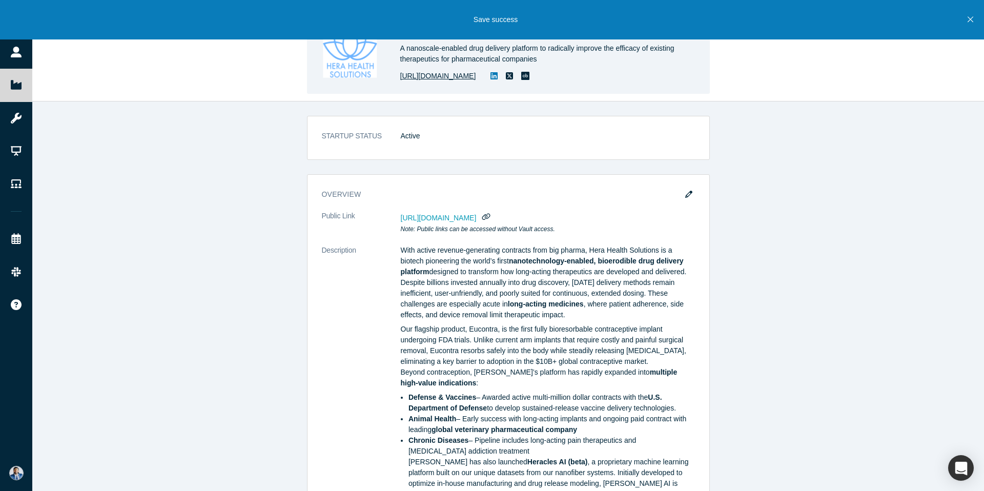
click at [476, 77] on link "[URL][DOMAIN_NAME]" at bounding box center [438, 76] width 76 height 11
